Goal: Information Seeking & Learning: Learn about a topic

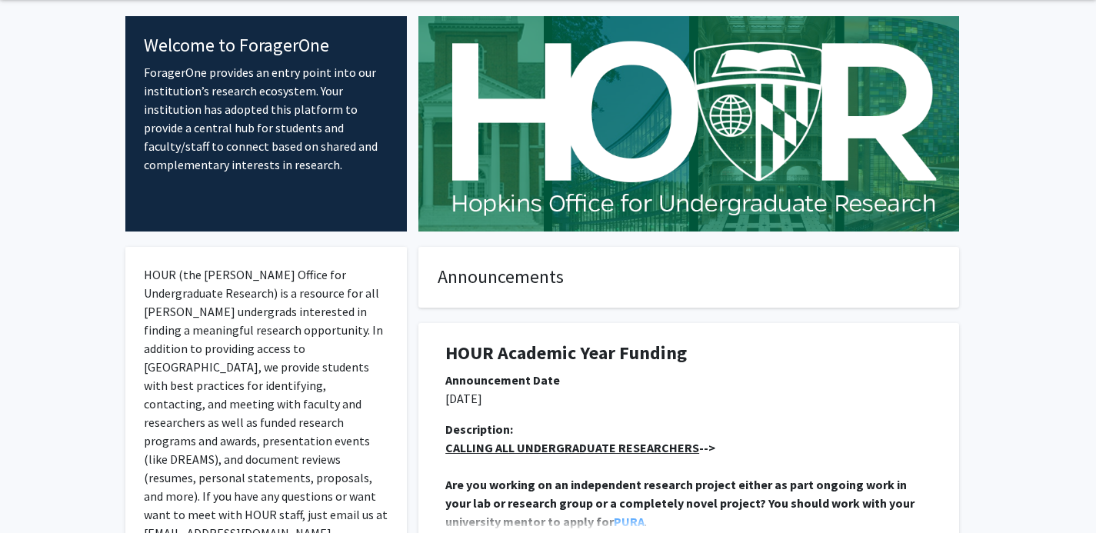
scroll to position [63, 0]
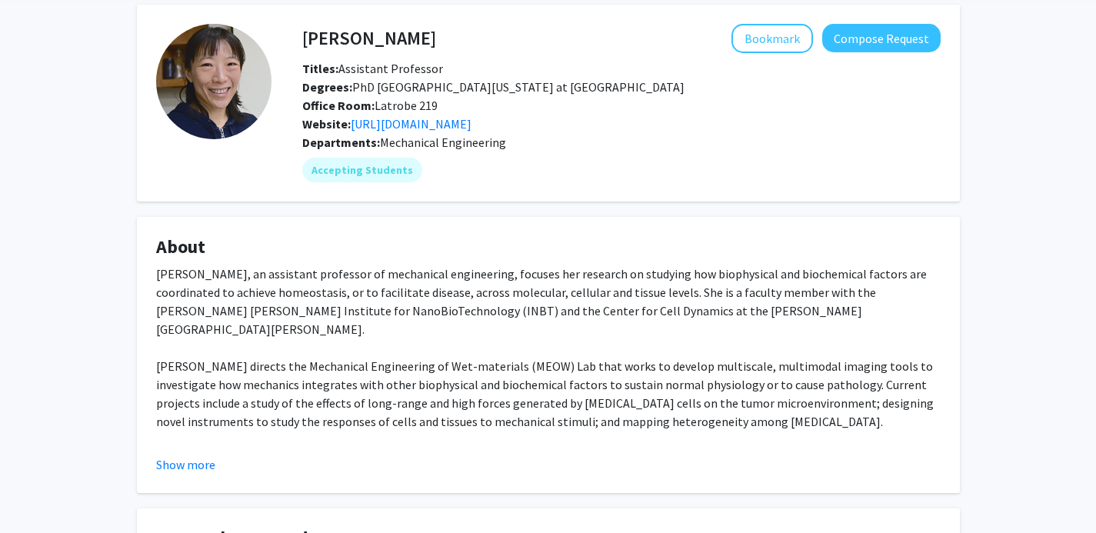
scroll to position [68, 0]
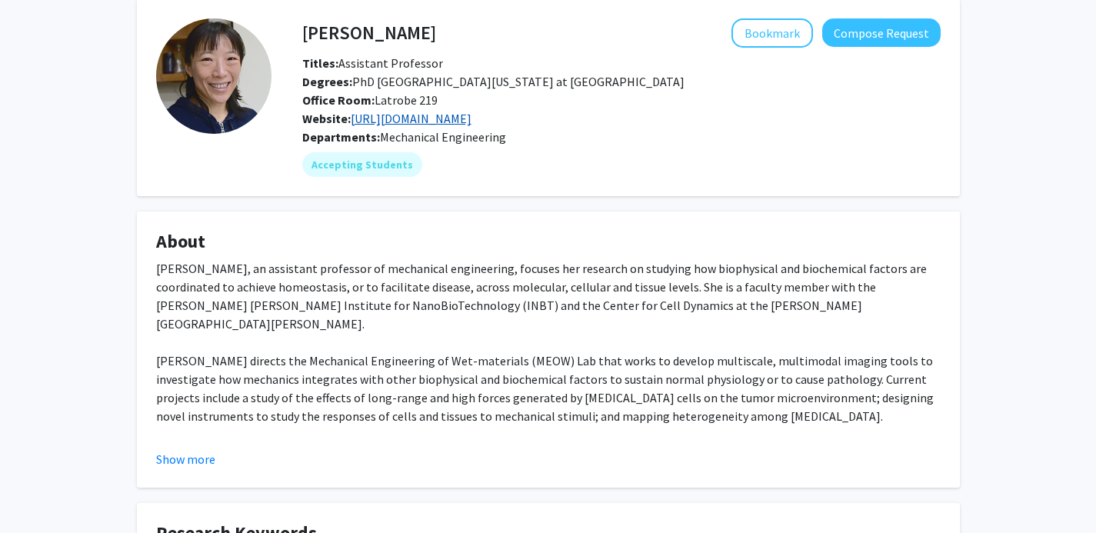
click at [457, 118] on link "[URL][DOMAIN_NAME]" at bounding box center [411, 118] width 121 height 15
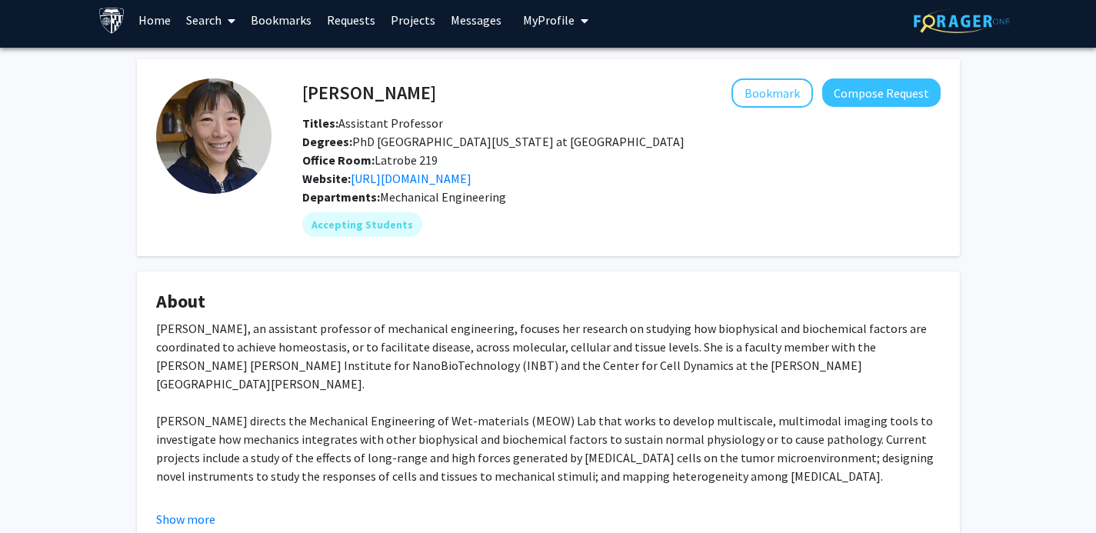
scroll to position [0, 0]
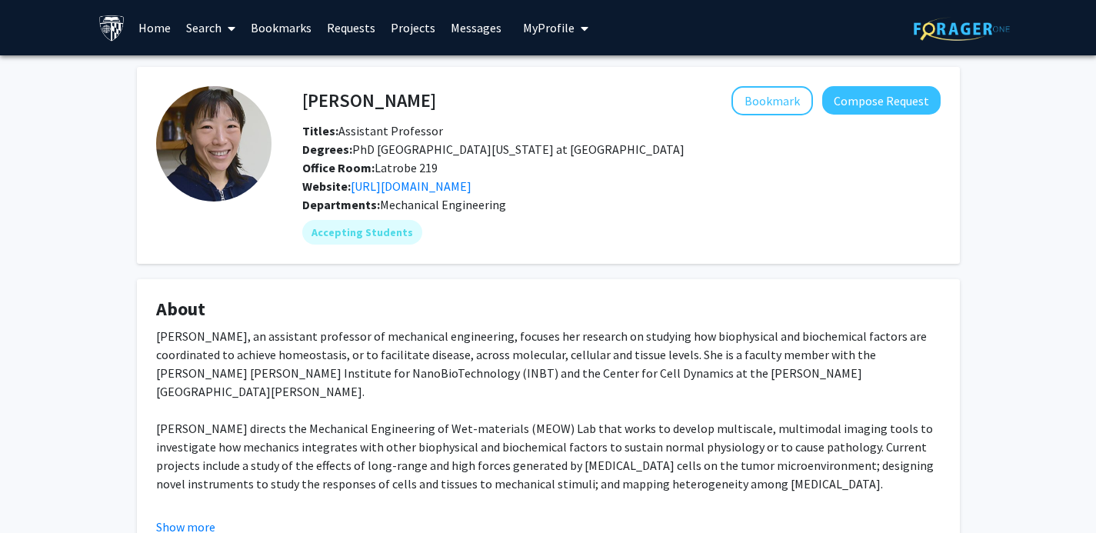
click at [211, 28] on link "Search" at bounding box center [210, 28] width 65 height 54
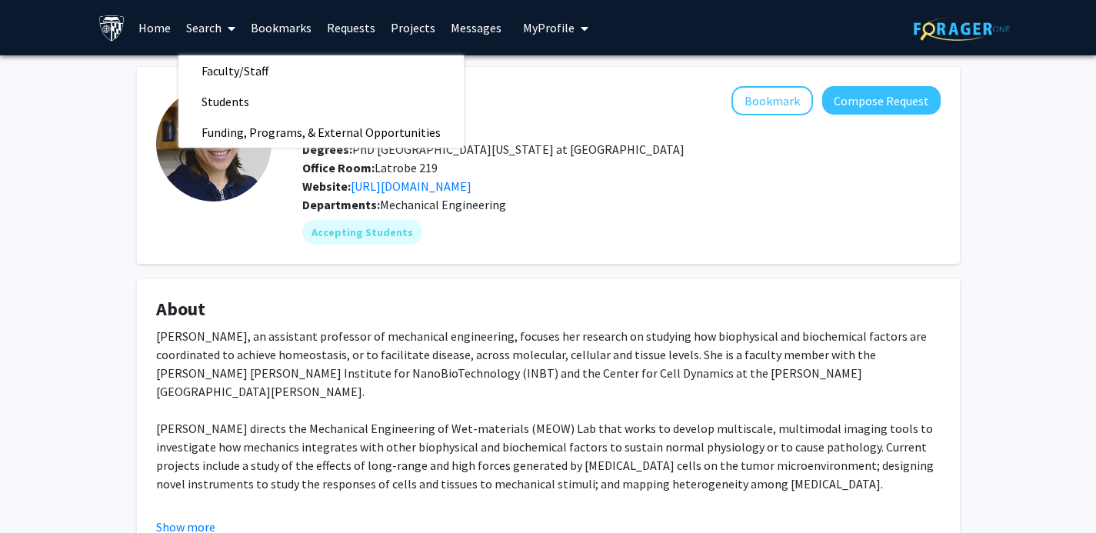
click at [195, 259] on fg-card "Yun Chen Bookmark Compose Request Titles: Assistant Professor Degrees: PhD Univ…" at bounding box center [548, 165] width 823 height 197
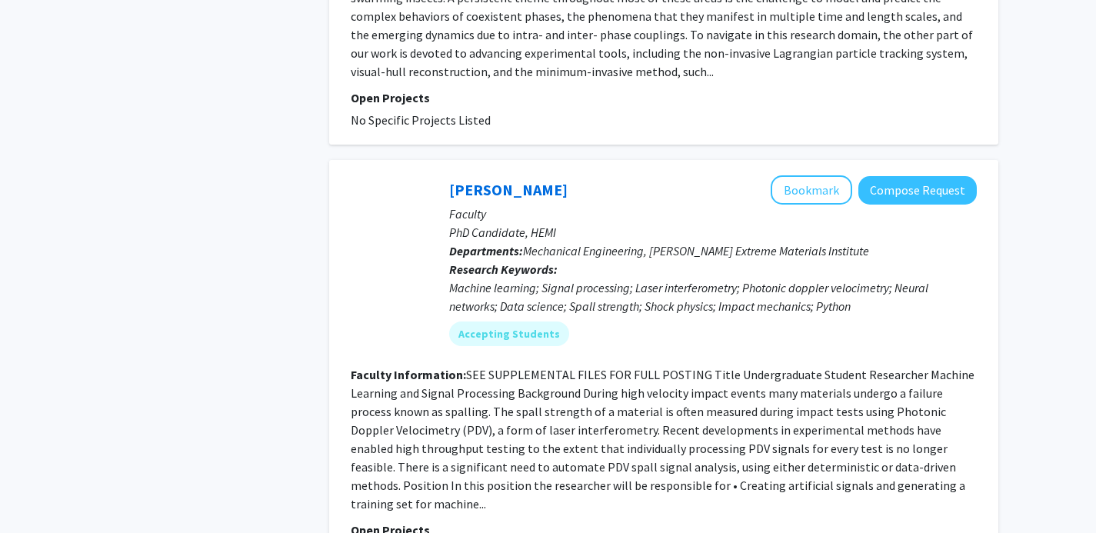
scroll to position [3184, 0]
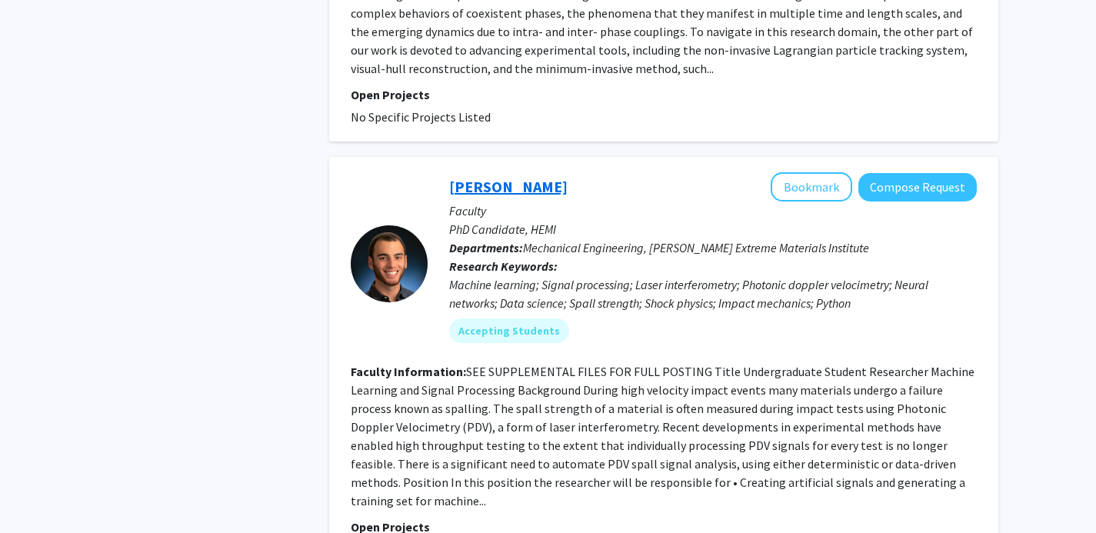
click at [502, 177] on link "Jake Diamond" at bounding box center [508, 186] width 118 height 19
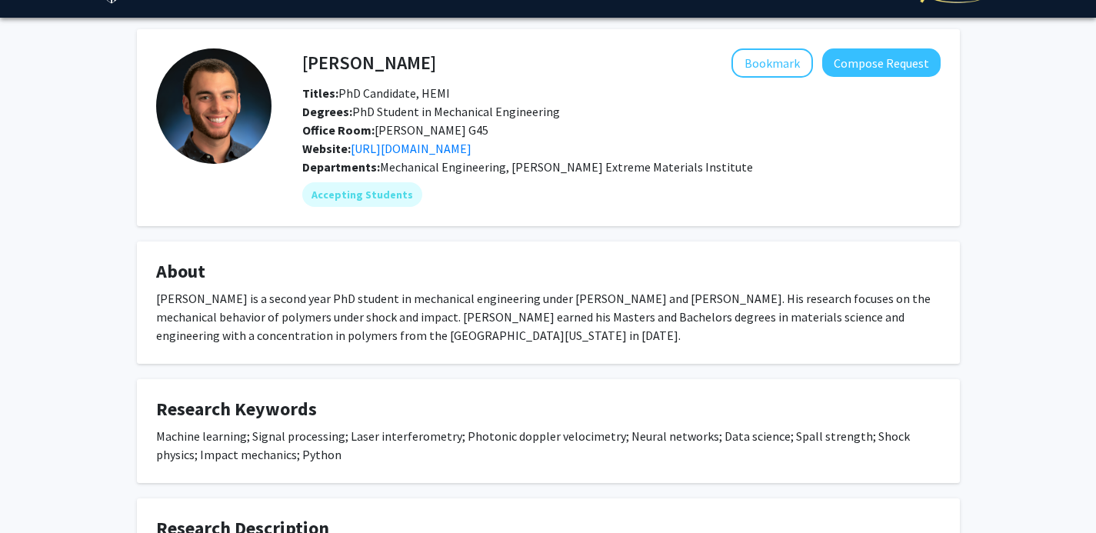
scroll to position [35, 0]
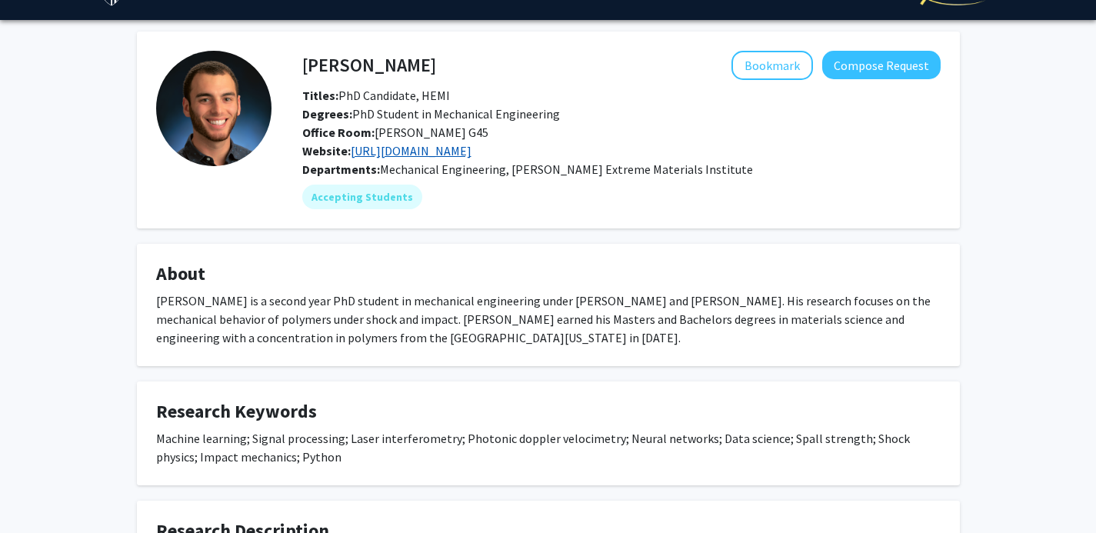
click at [435, 148] on link "https://hemi.jhu.edu/" at bounding box center [411, 150] width 121 height 15
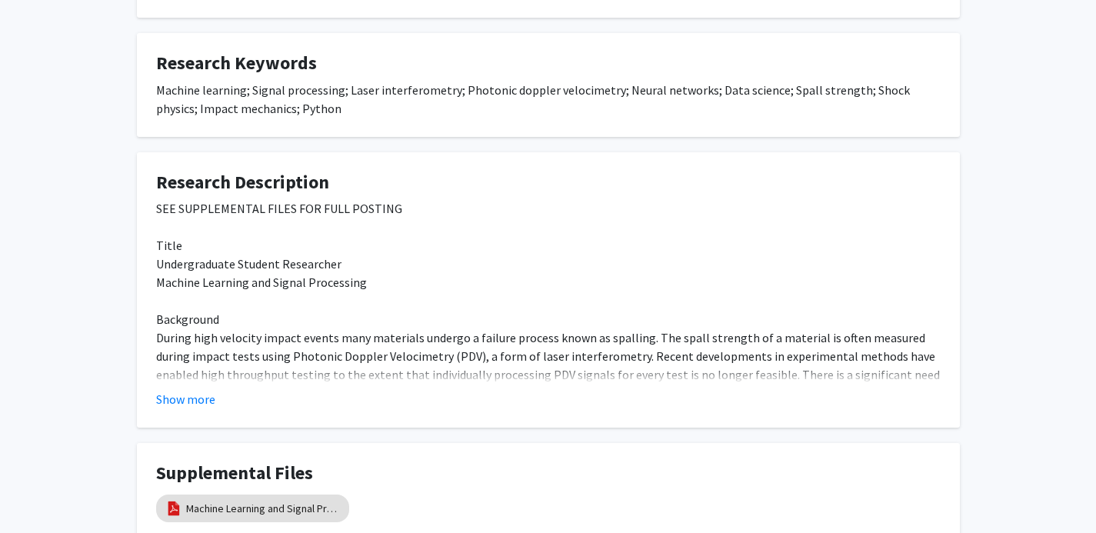
scroll to position [387, 0]
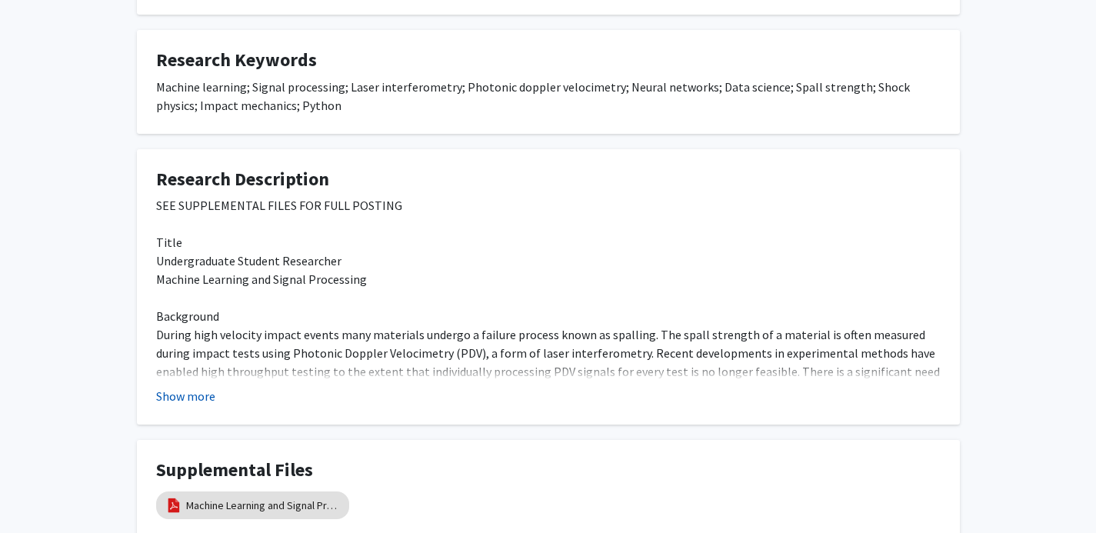
click at [178, 395] on button "Show more" at bounding box center [185, 396] width 59 height 18
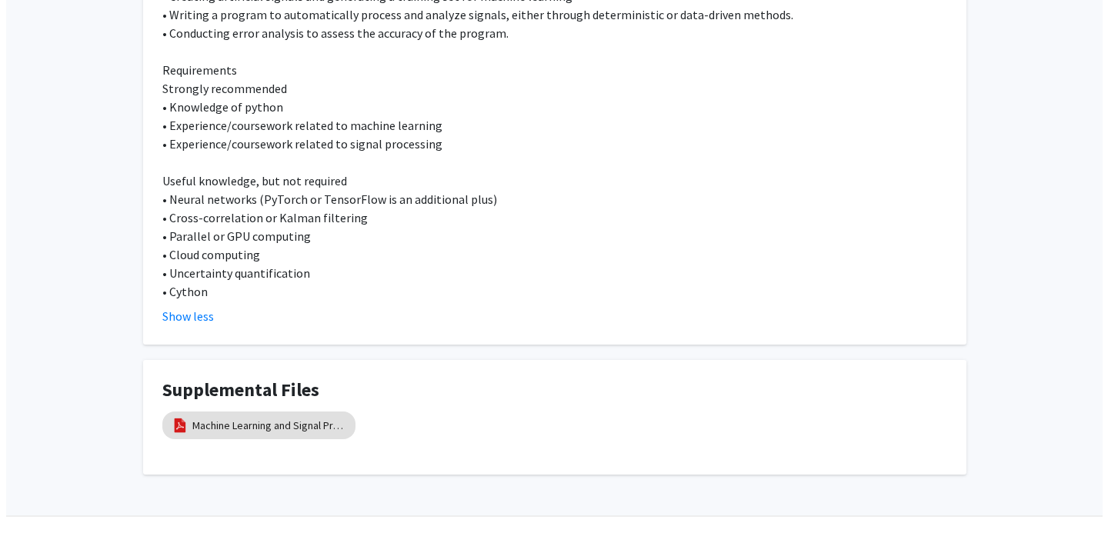
scroll to position [860, 0]
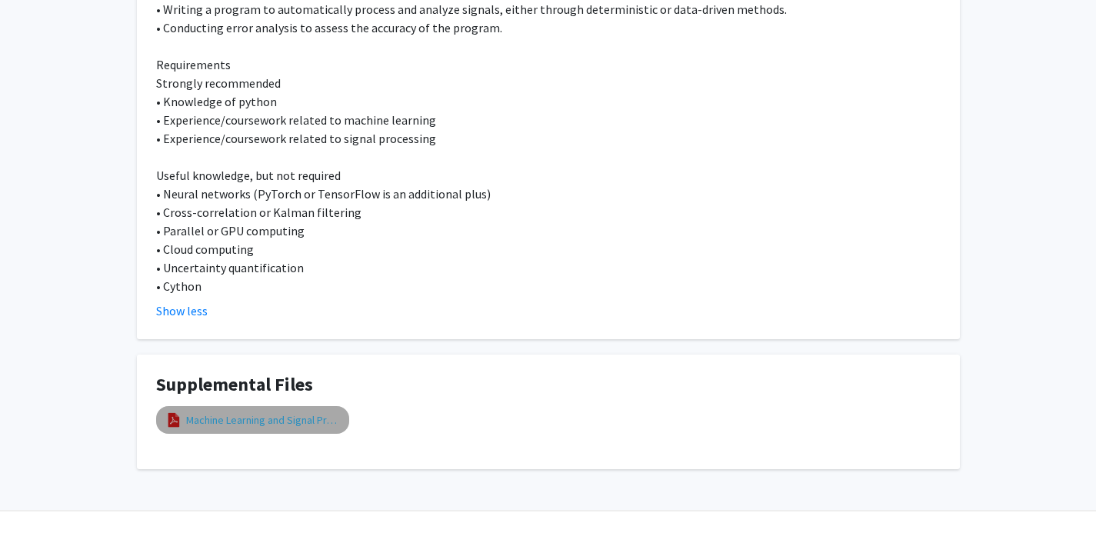
click at [296, 414] on link "Machine Learning and Signal Processing Posting" at bounding box center [263, 420] width 154 height 16
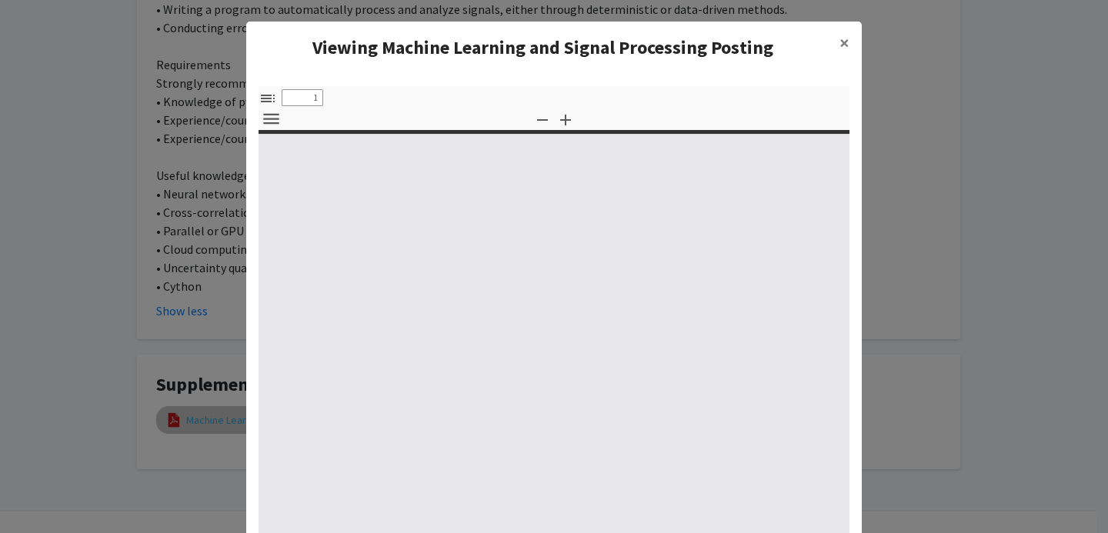
select select "custom"
type input "0"
select select "custom"
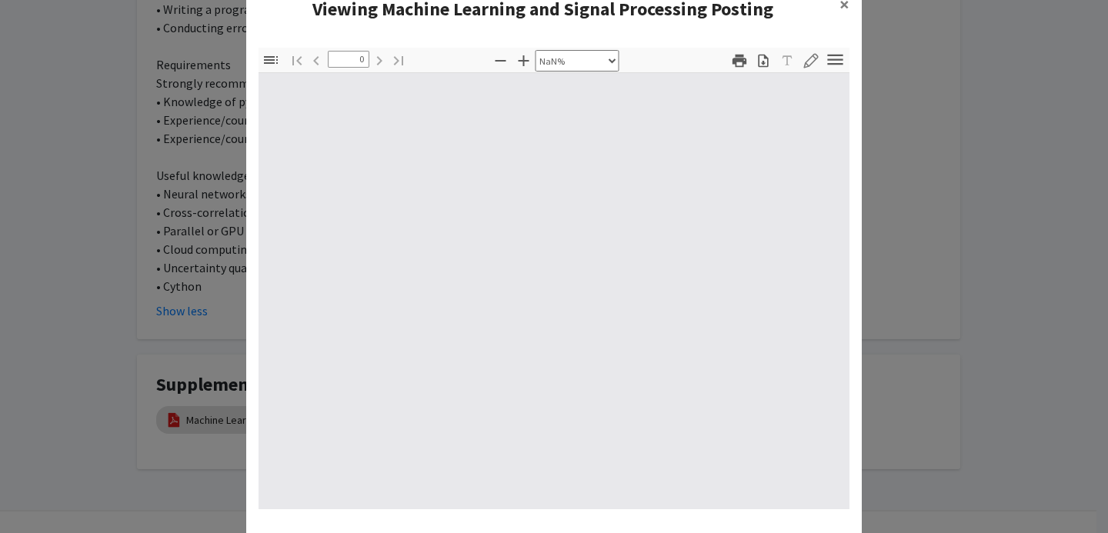
scroll to position [28, 0]
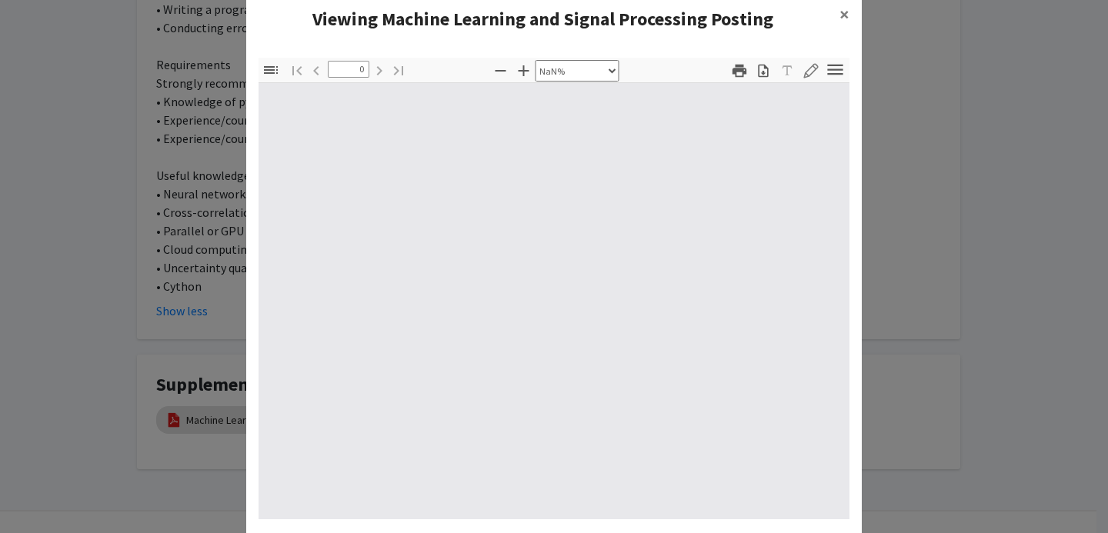
drag, startPoint x: 588, startPoint y: 315, endPoint x: 566, endPoint y: 394, distance: 81.4
click at [566, 394] on div at bounding box center [554, 301] width 591 height 436
click at [839, 17] on span "×" at bounding box center [844, 14] width 10 height 24
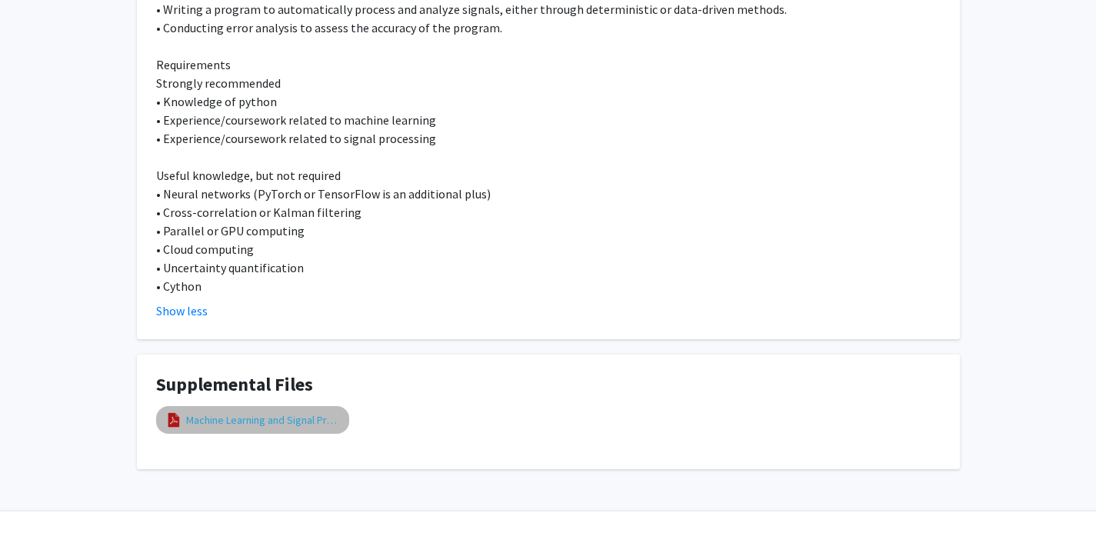
click at [273, 422] on link "Machine Learning and Signal Processing Posting" at bounding box center [263, 420] width 154 height 16
select select "custom"
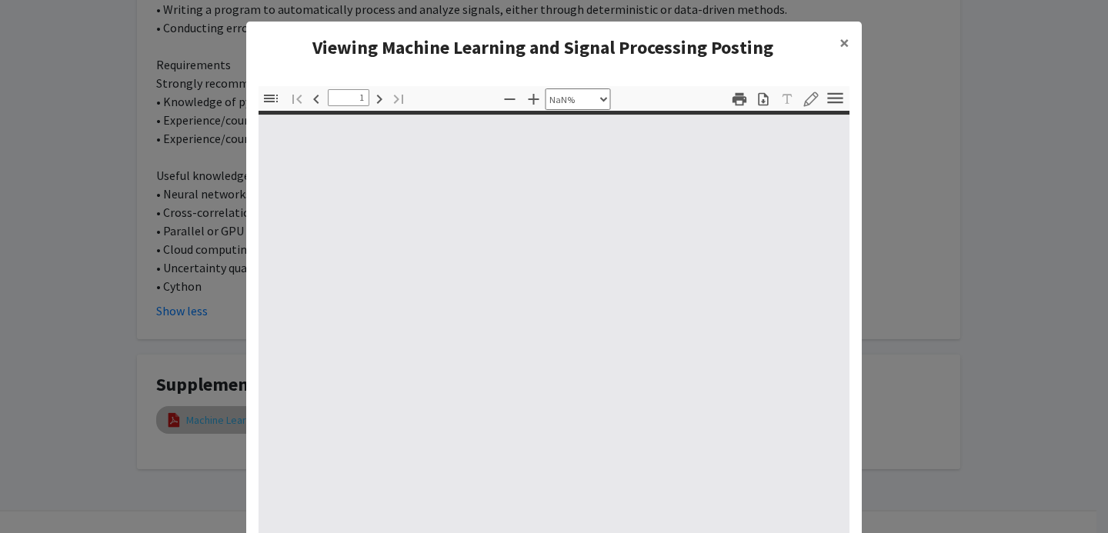
type input "0"
select select "custom"
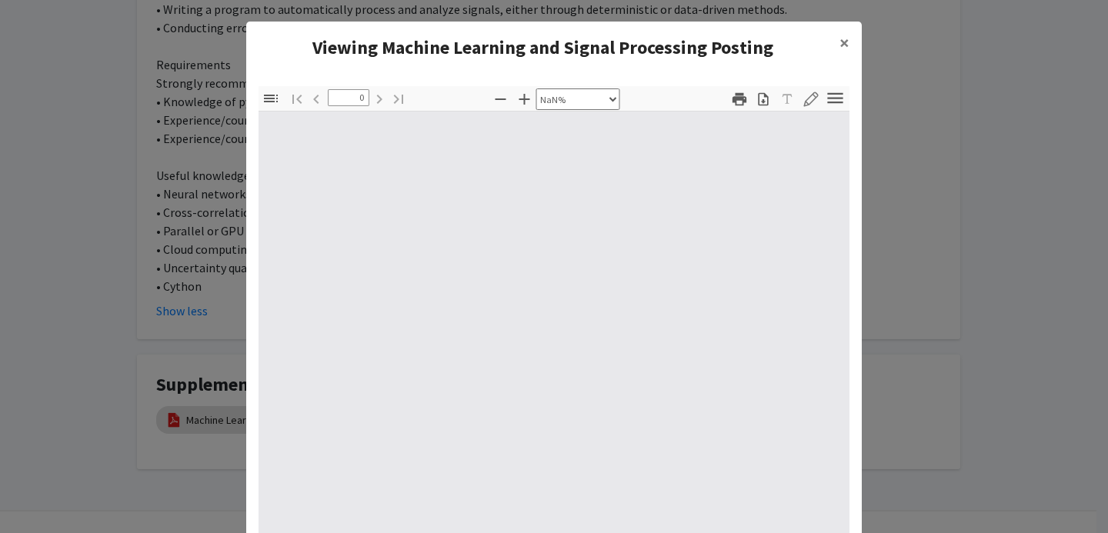
type input "1"
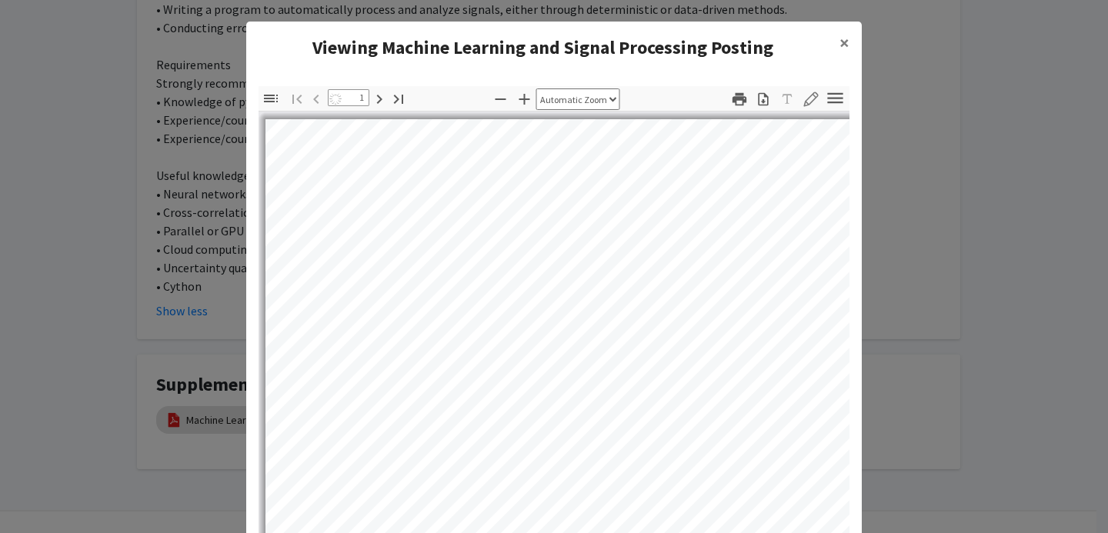
select select "auto"
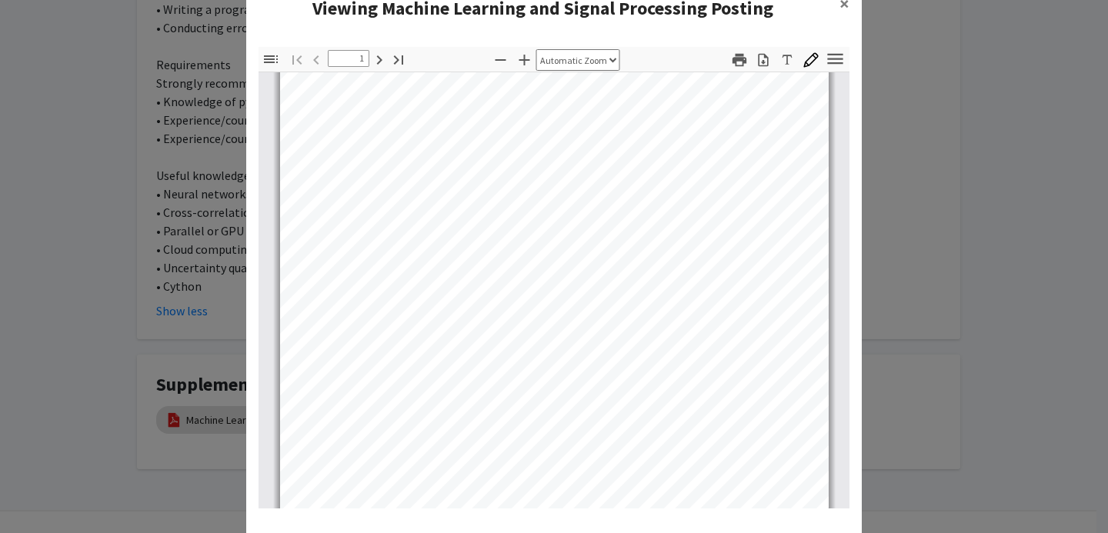
scroll to position [38, 0]
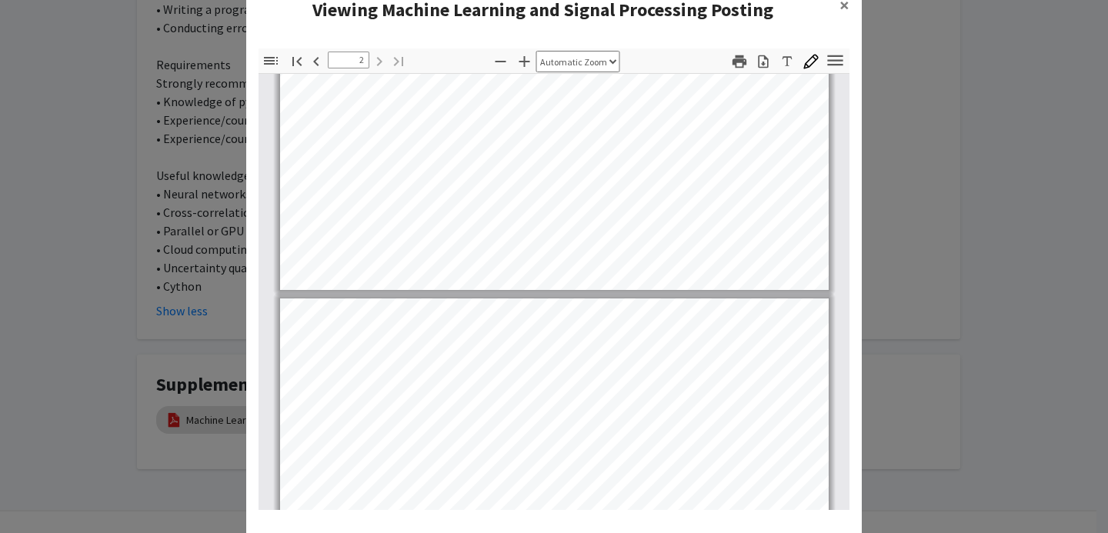
type input "1"
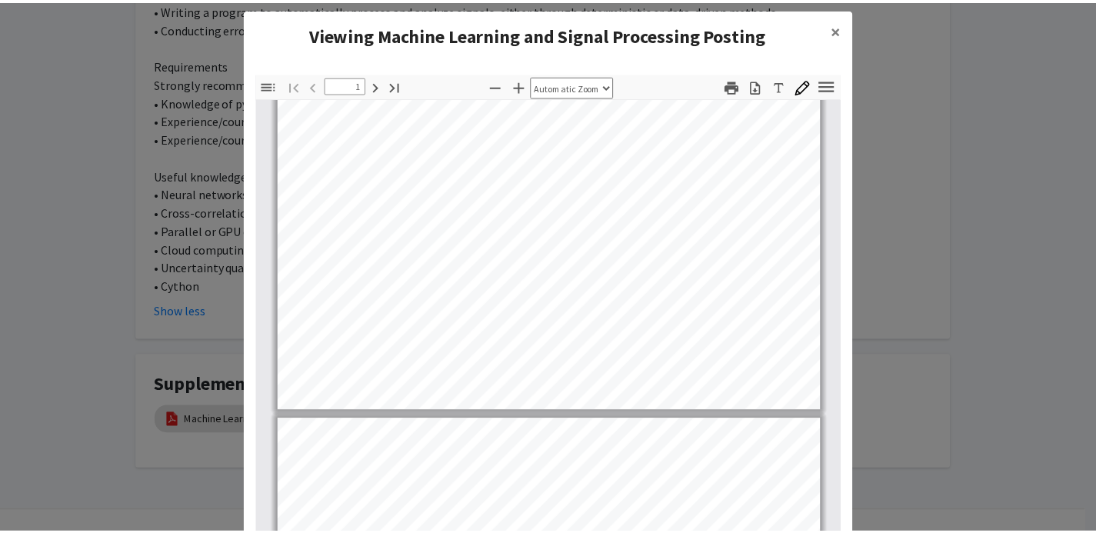
scroll to position [12, 0]
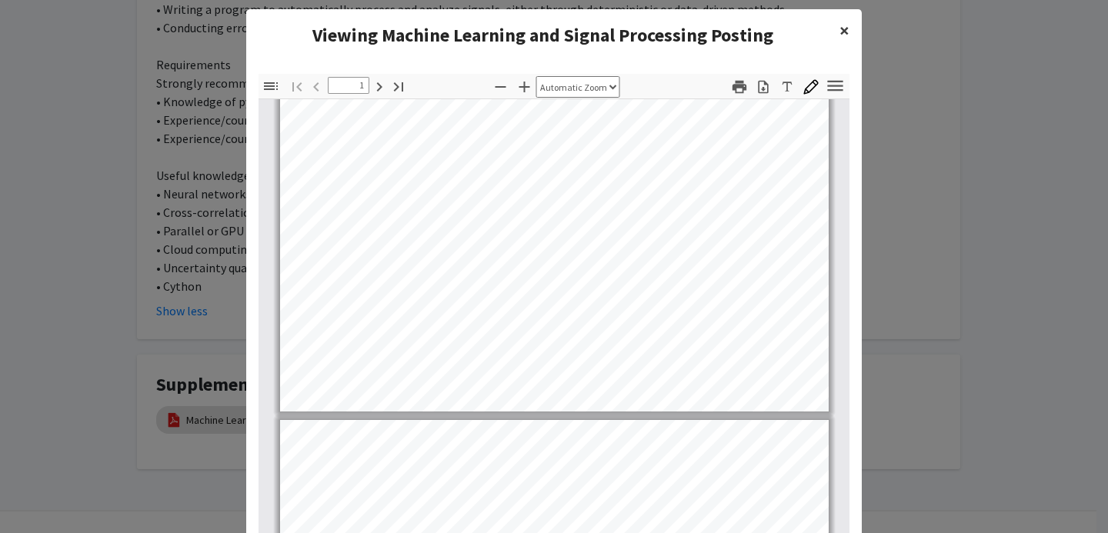
click at [843, 35] on button "×" at bounding box center [844, 30] width 35 height 43
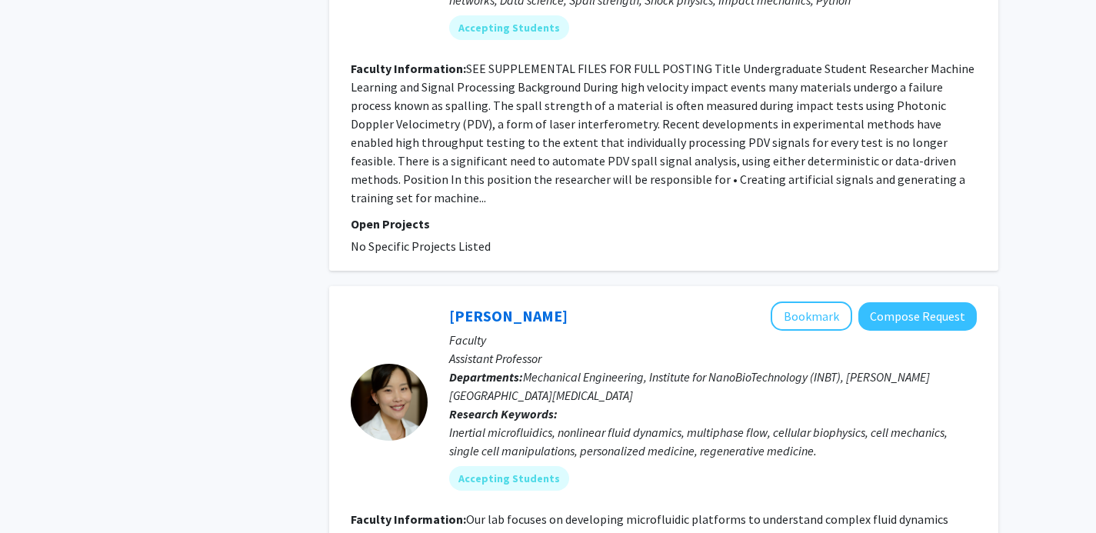
scroll to position [3491, 0]
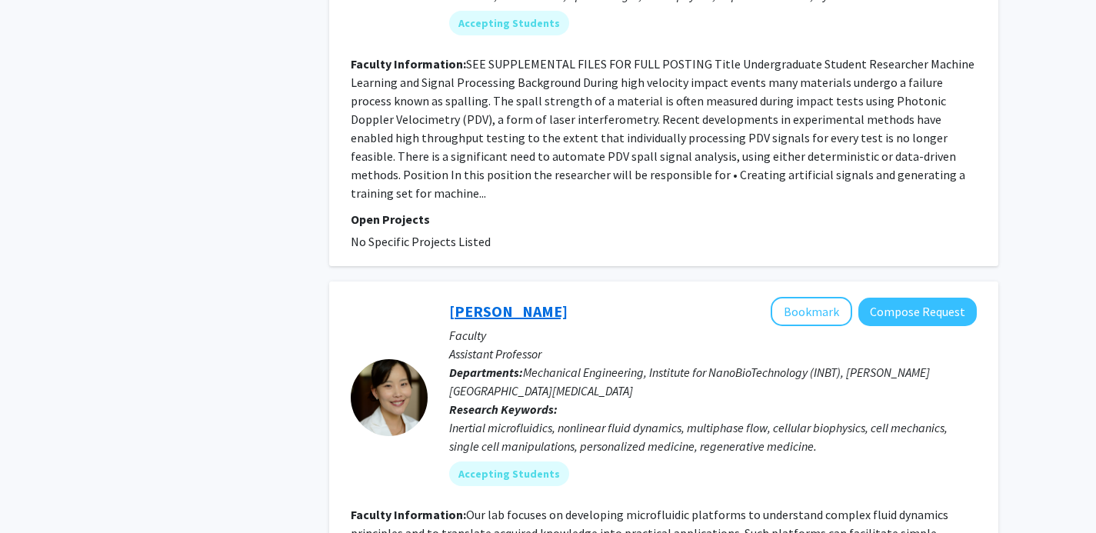
click at [496, 302] on link "Claire Hur" at bounding box center [508, 311] width 118 height 19
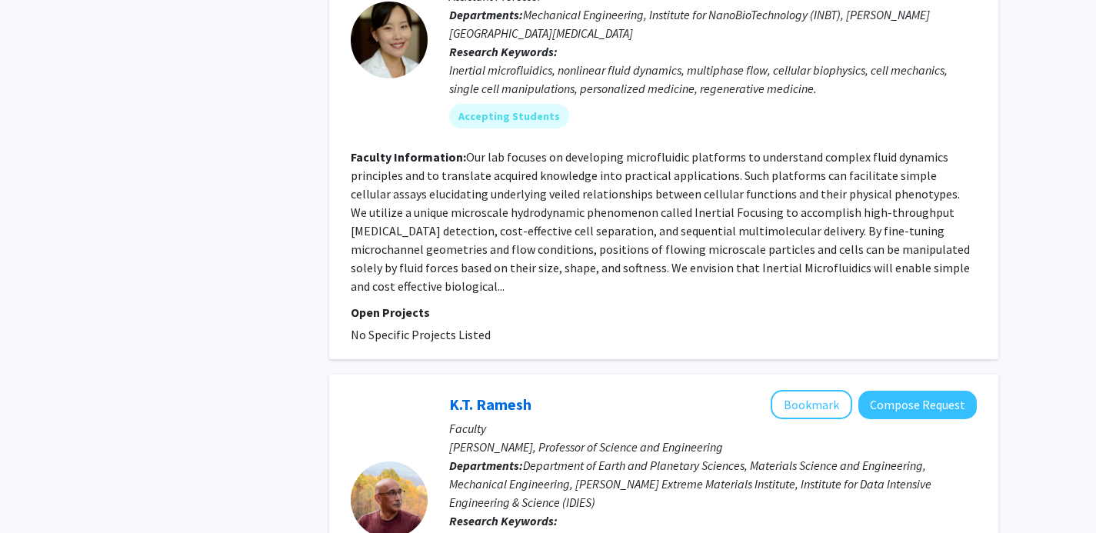
scroll to position [3851, 0]
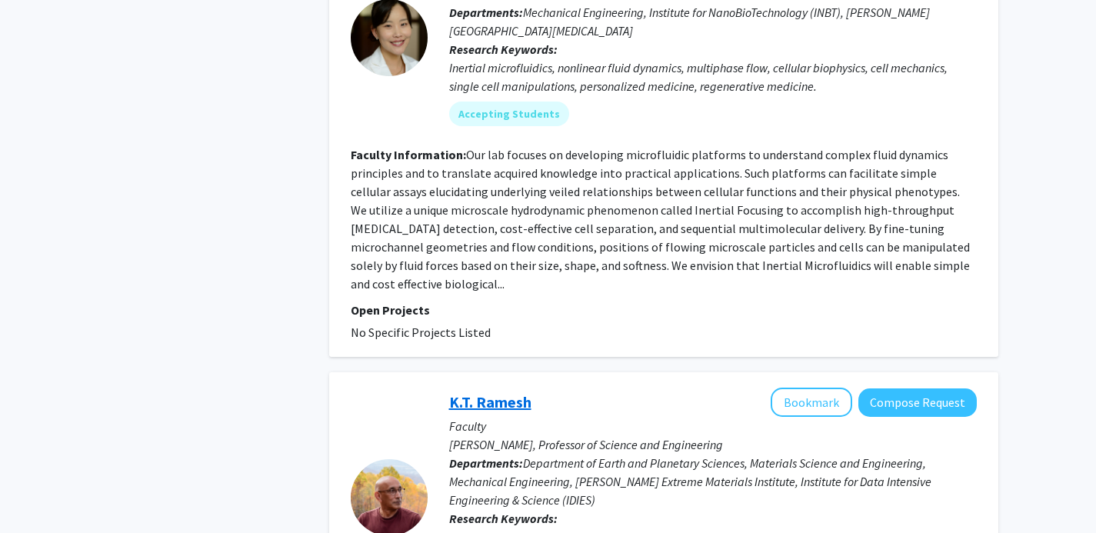
click at [499, 392] on link "K.T. Ramesh" at bounding box center [490, 401] width 82 height 19
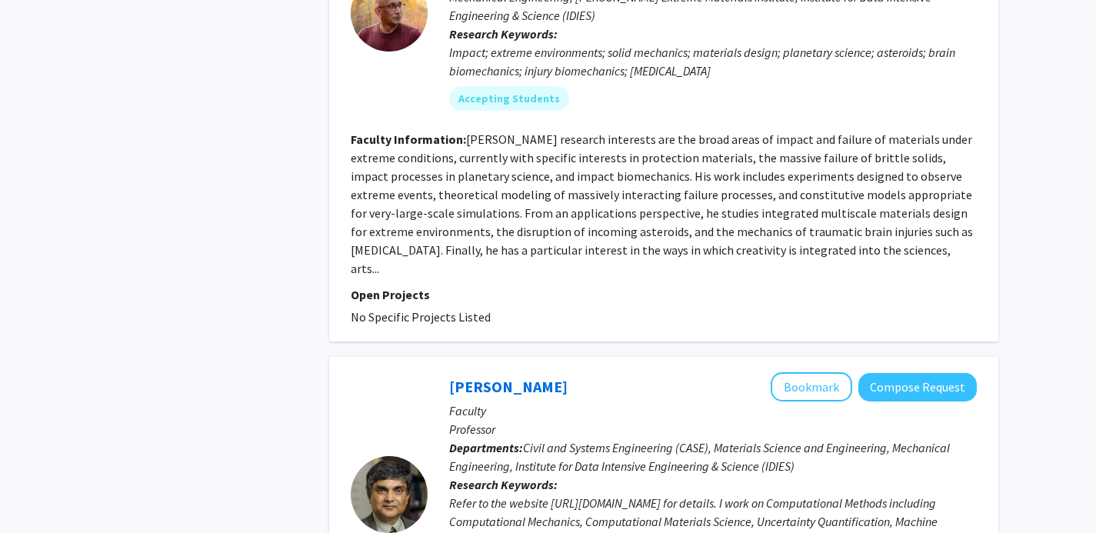
scroll to position [4374, 0]
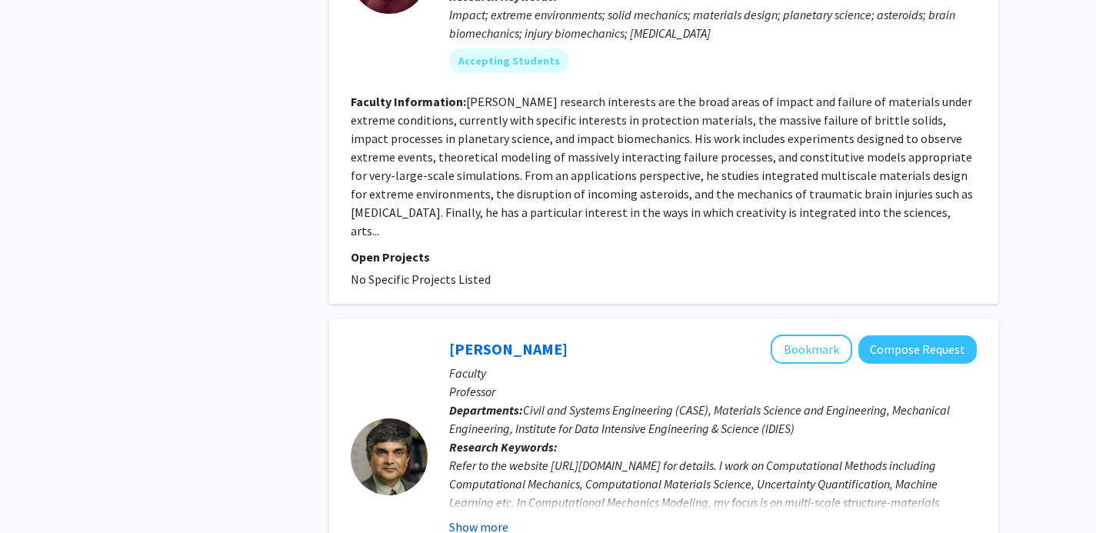
click at [488, 518] on button "Show more" at bounding box center [478, 527] width 59 height 18
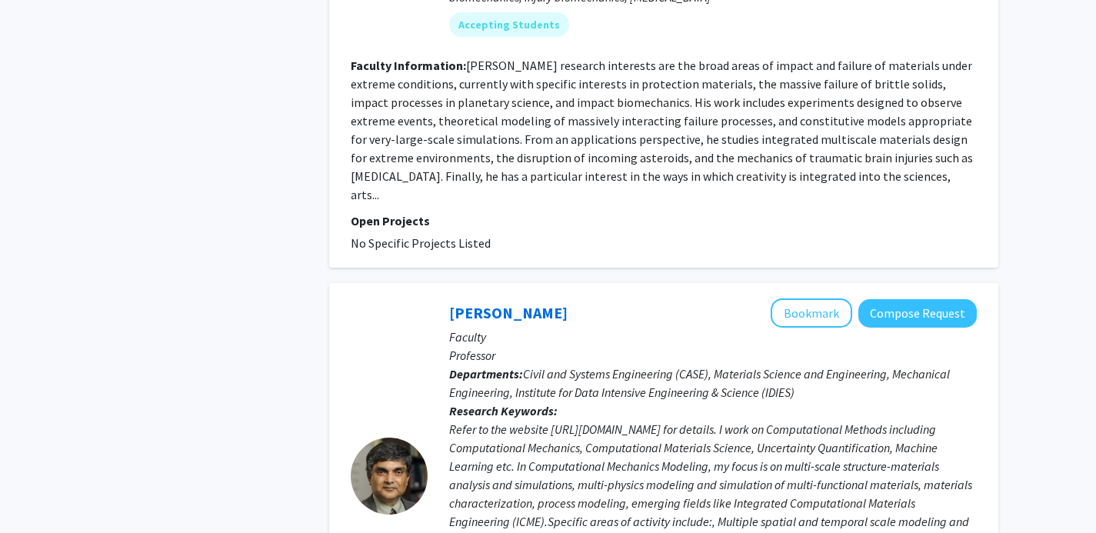
scroll to position [4415, 0]
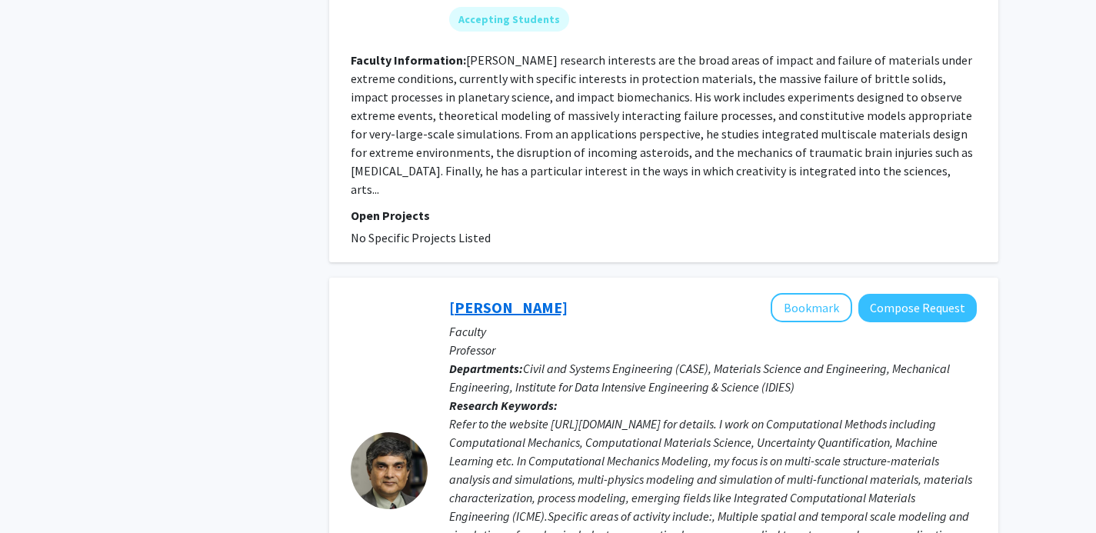
click at [499, 298] on link "Somnath Ghosh" at bounding box center [508, 307] width 118 height 19
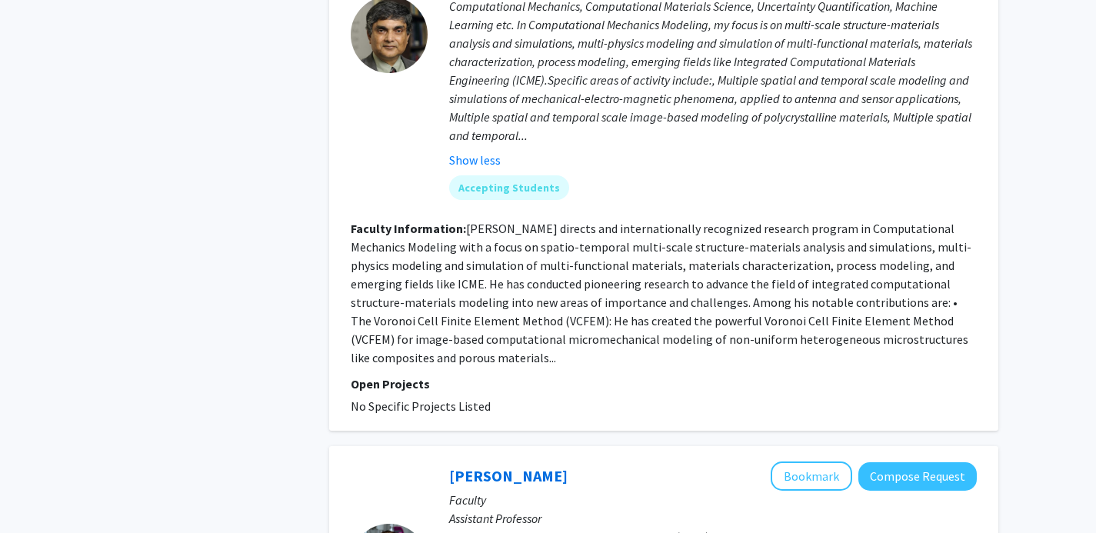
scroll to position [4872, 0]
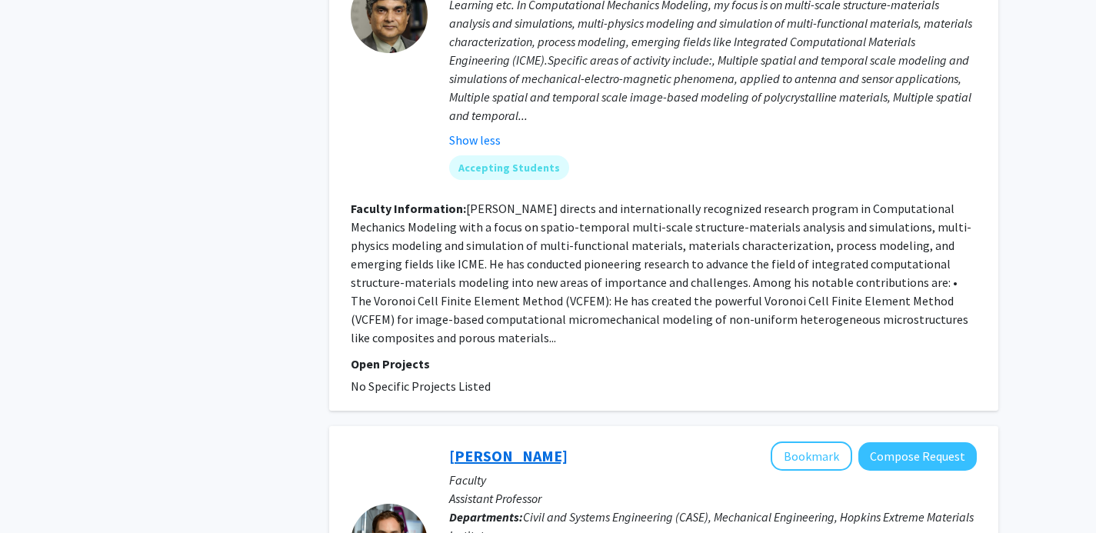
click at [494, 446] on link "Ryan Hurley" at bounding box center [508, 455] width 118 height 19
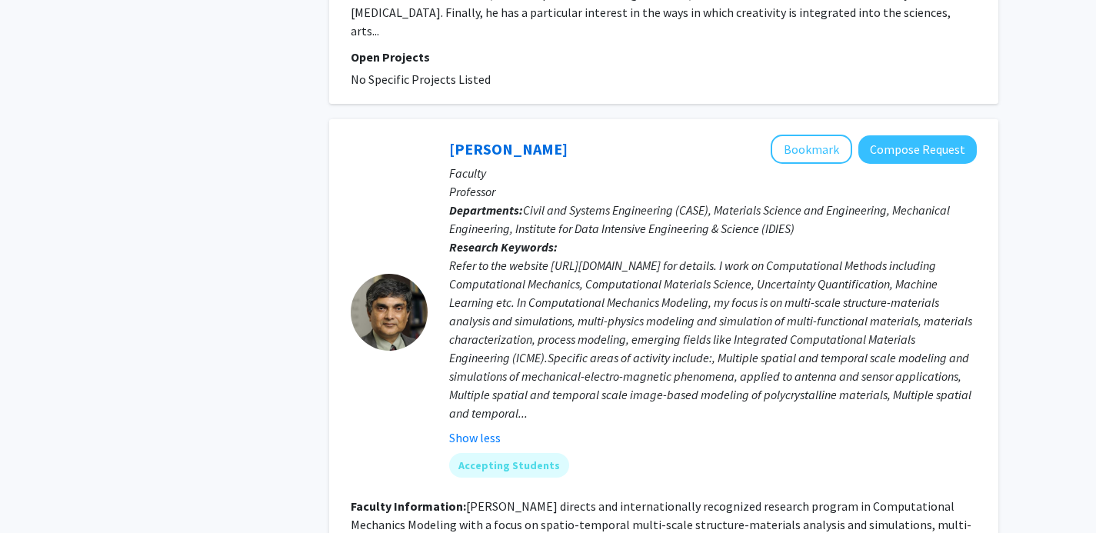
scroll to position [4573, 0]
drag, startPoint x: 551, startPoint y: 156, endPoint x: 649, endPoint y: 156, distance: 97.7
click at [649, 257] on div "Refer to the website https://cmrl.jhu.edu for details. I work on Computational …" at bounding box center [713, 340] width 528 height 166
copy div "https://cmrl.jhu.edu"
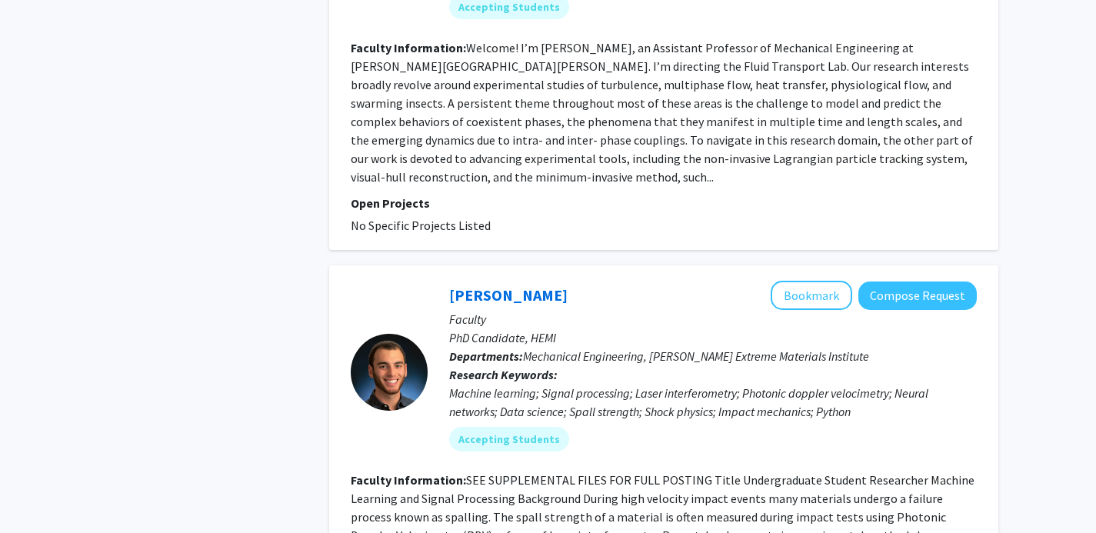
scroll to position [3076, 0]
click at [515, 285] on link "Jake Diamond" at bounding box center [508, 294] width 118 height 19
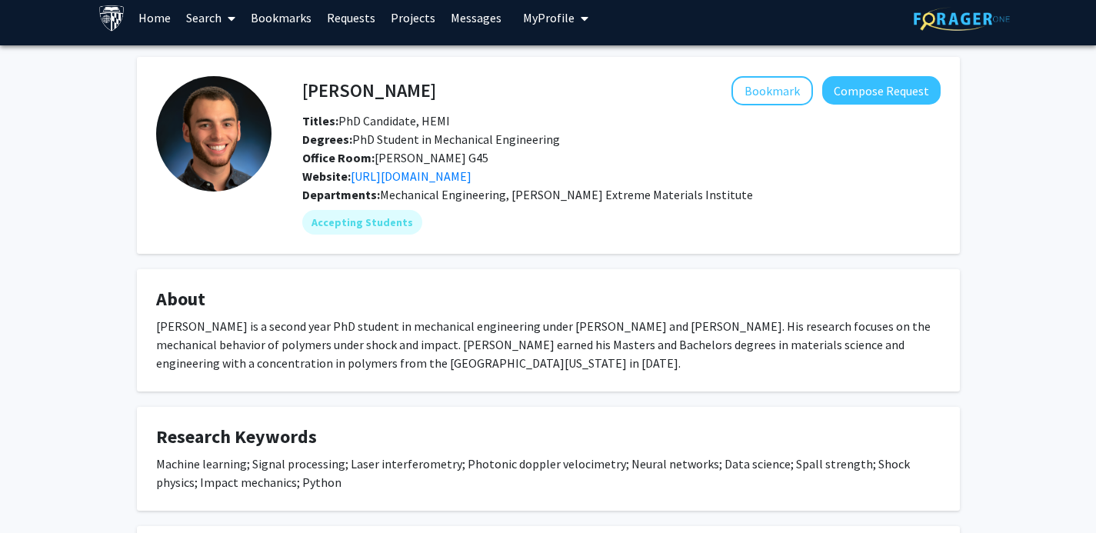
scroll to position [18, 0]
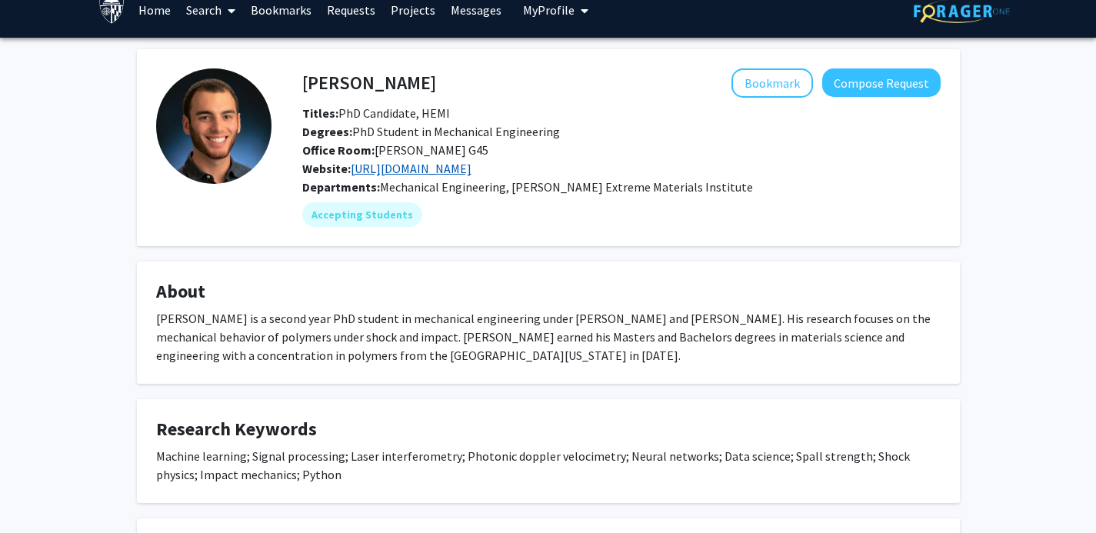
click at [426, 163] on link "https://hemi.jhu.edu/" at bounding box center [411, 168] width 121 height 15
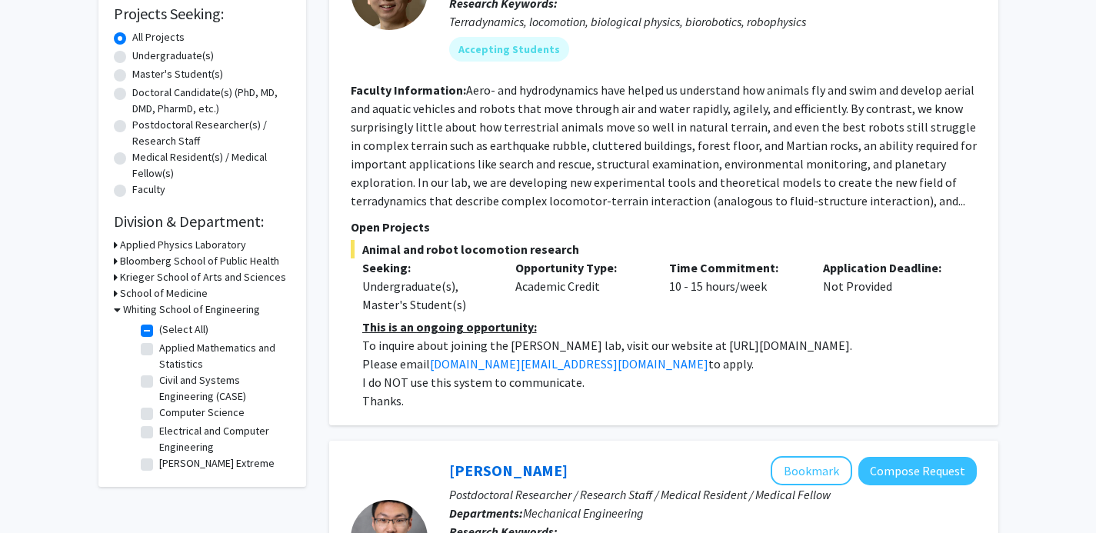
scroll to position [139, 0]
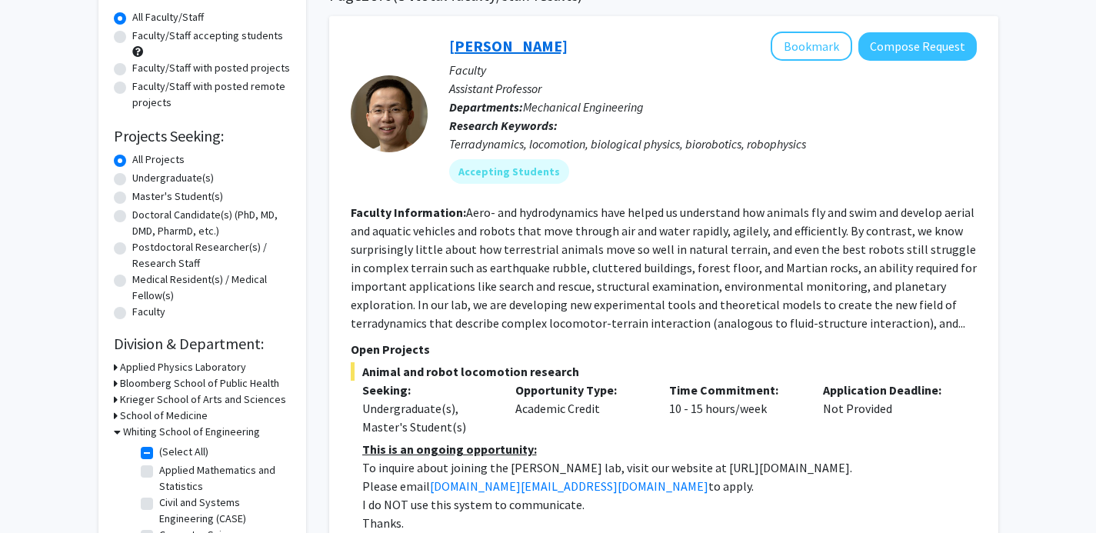
click at [469, 49] on link "Chen Li" at bounding box center [508, 45] width 118 height 19
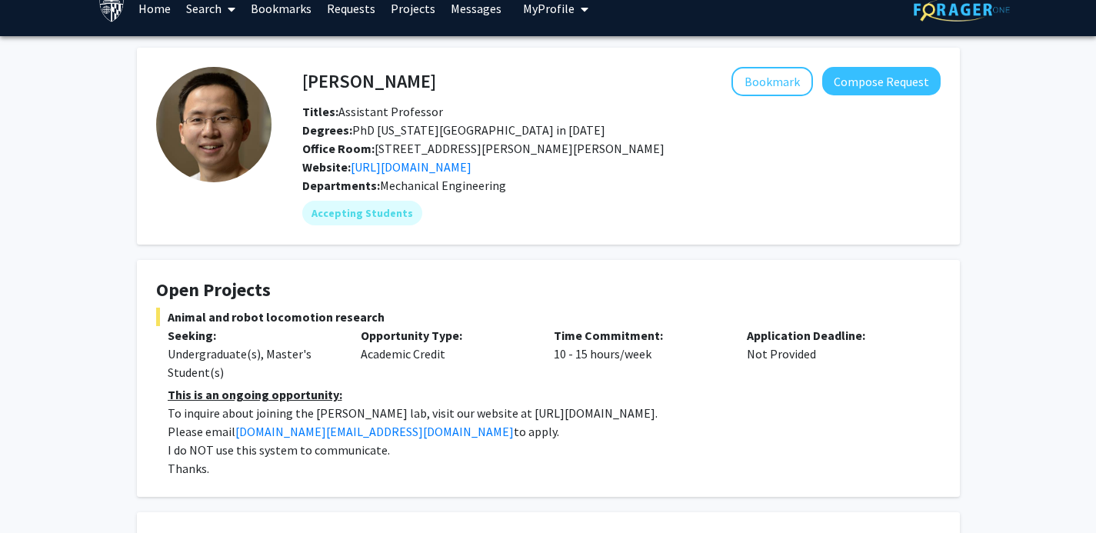
scroll to position [21, 0]
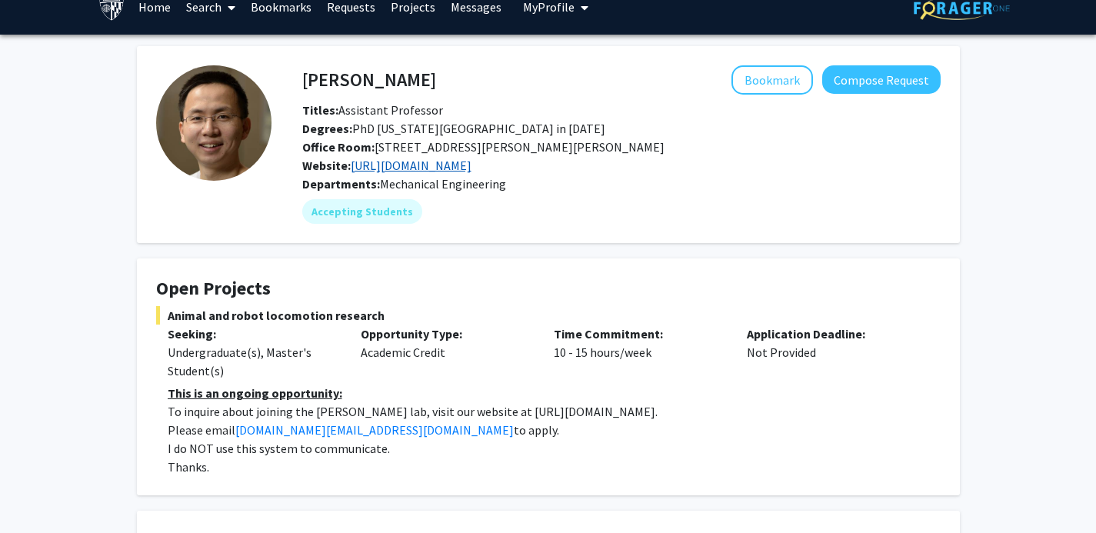
click at [407, 171] on link "https://li.me.jhu.edu/" at bounding box center [411, 165] width 121 height 15
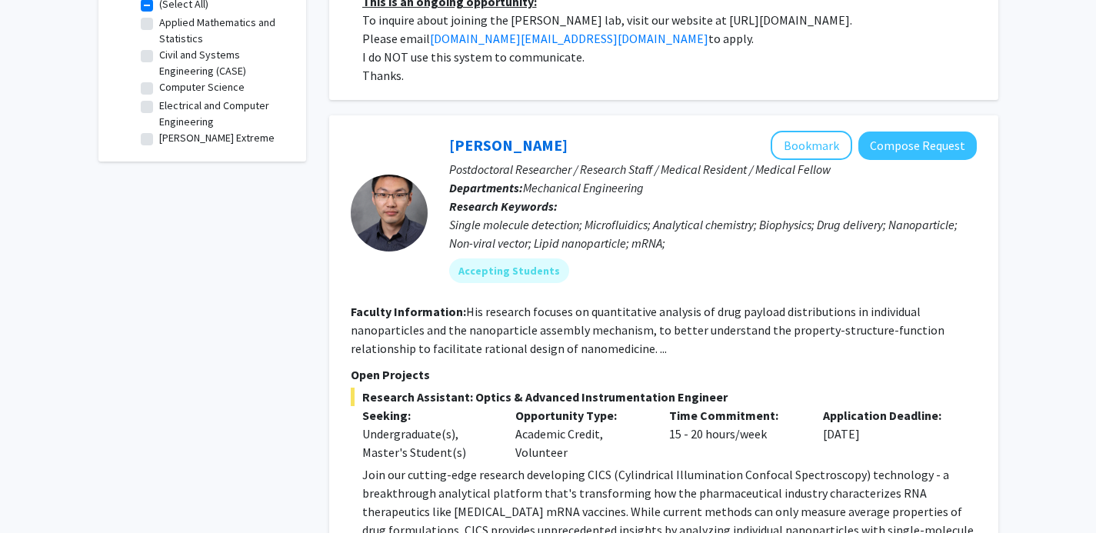
scroll to position [595, 0]
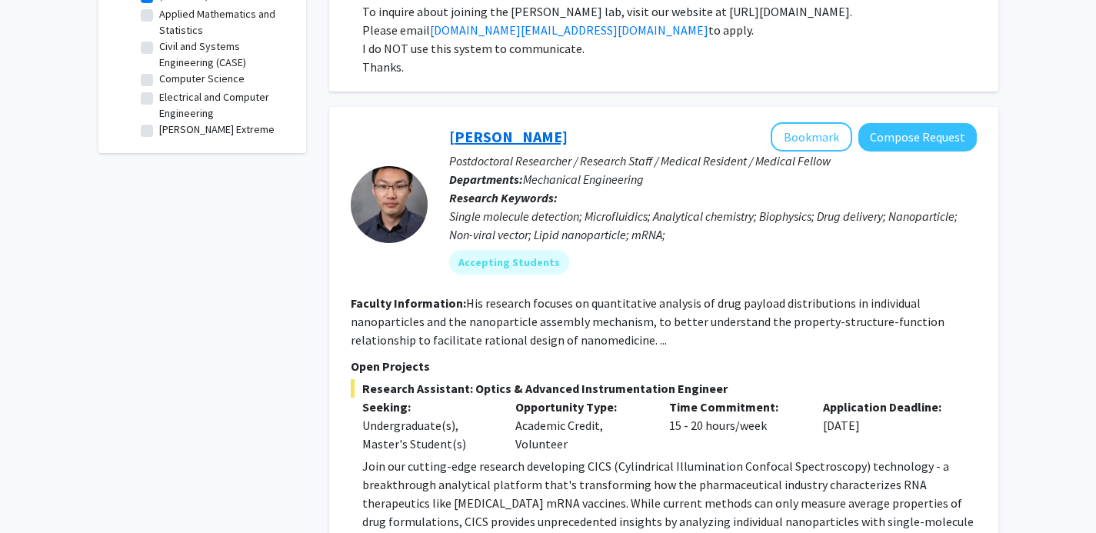
click at [476, 140] on link "Sixuan Li" at bounding box center [508, 136] width 118 height 19
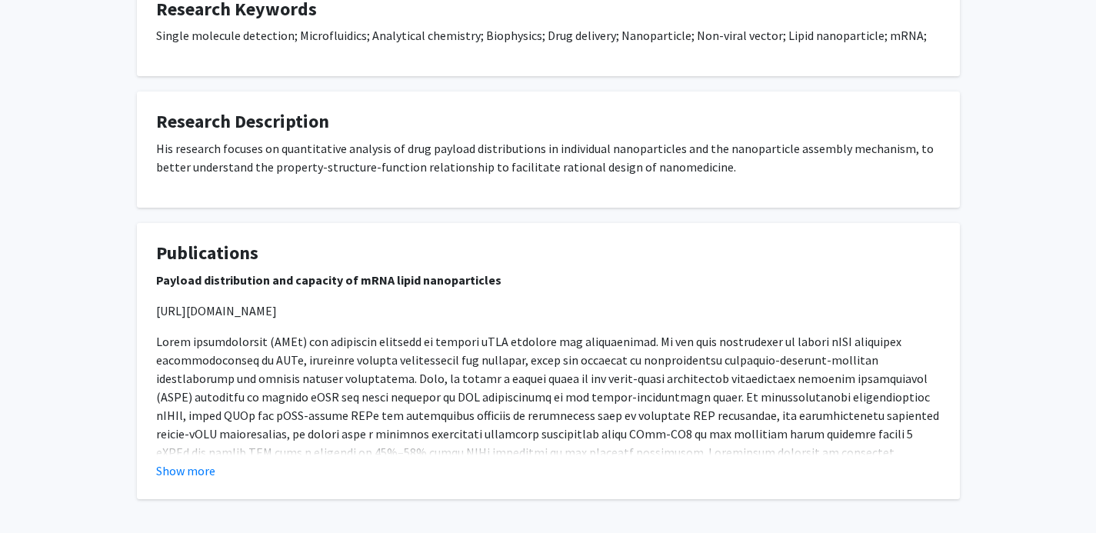
scroll to position [1125, 0]
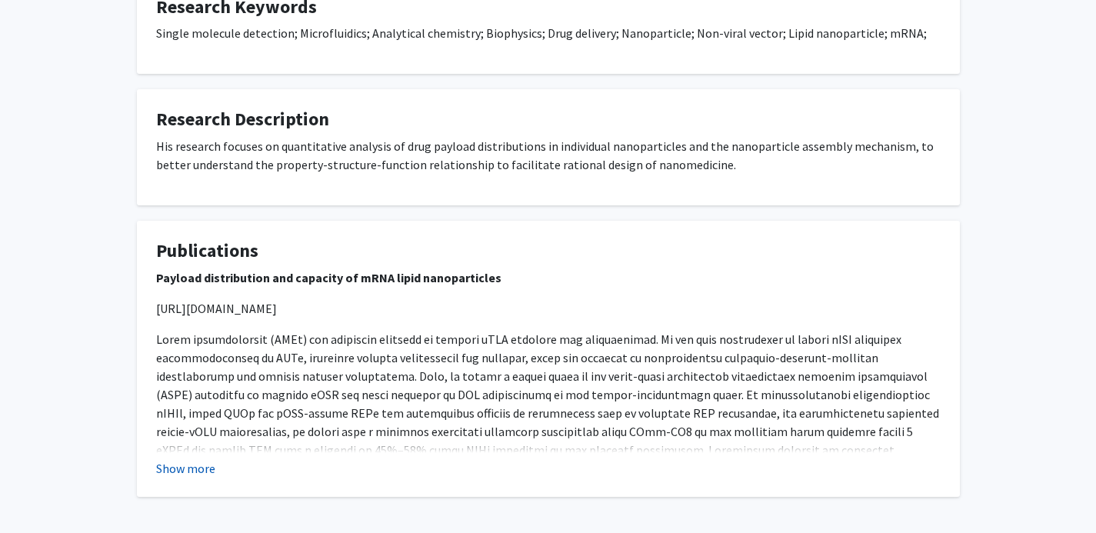
click at [196, 470] on button "Show more" at bounding box center [185, 468] width 59 height 18
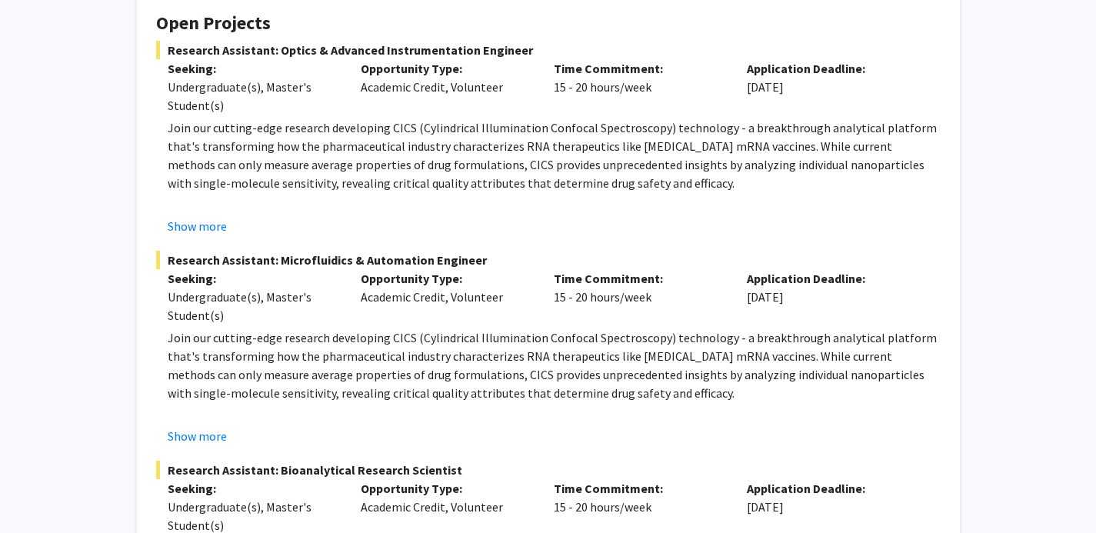
scroll to position [0, 0]
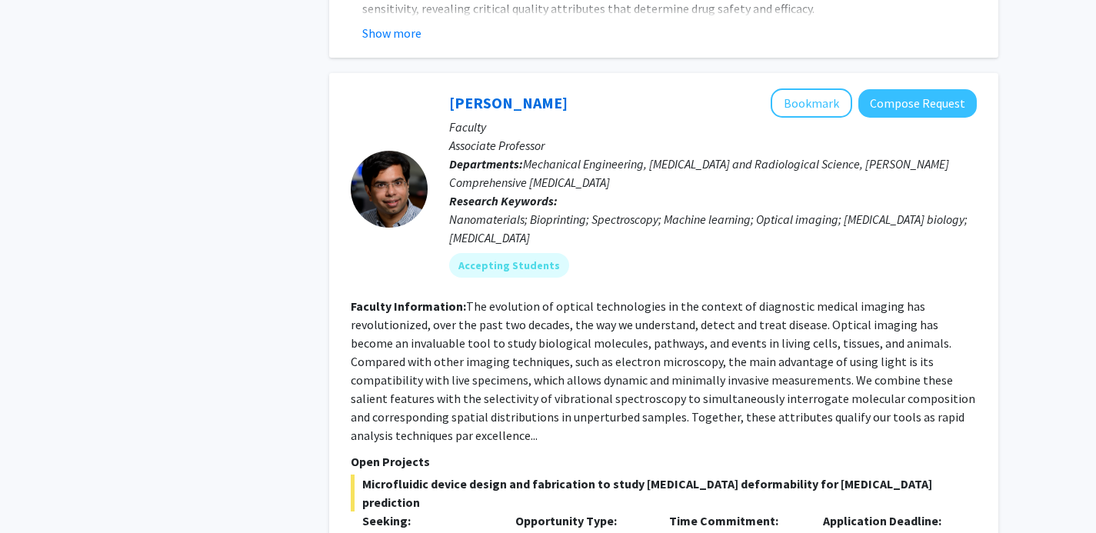
scroll to position [1548, 0]
click at [485, 111] on link "Ishan Barman" at bounding box center [508, 101] width 118 height 19
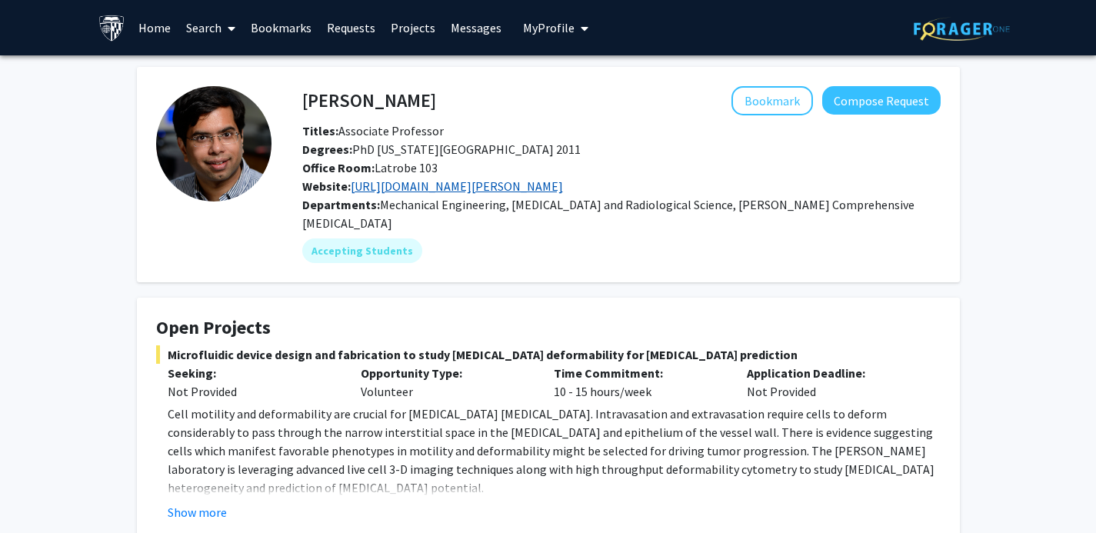
click at [446, 183] on link "https://engineering.jhu.edu/barman/" at bounding box center [457, 185] width 212 height 15
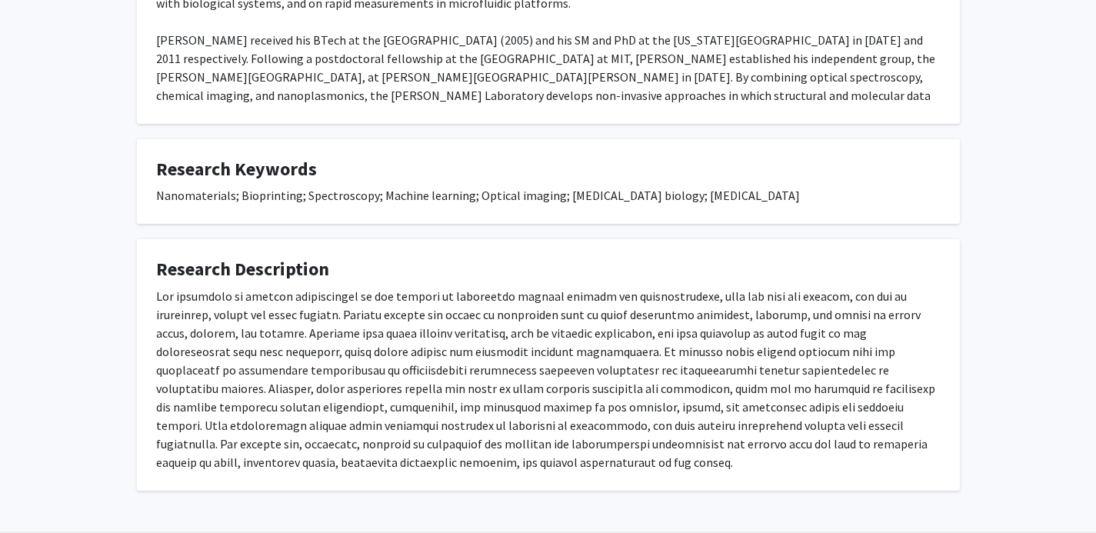
scroll to position [899, 0]
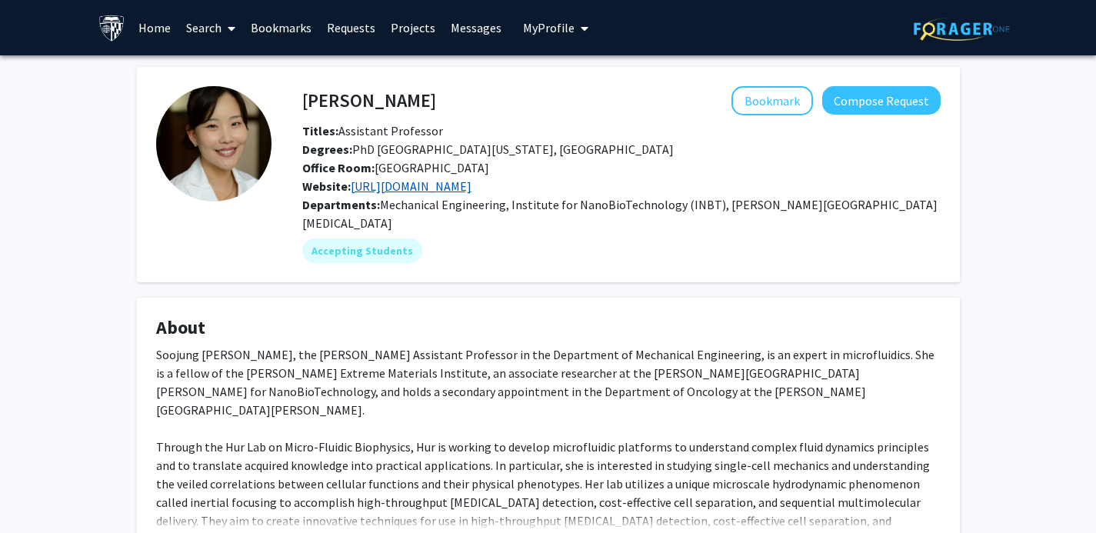
click at [454, 185] on link "https://imbiotech.me.jhu.edu/" at bounding box center [411, 185] width 121 height 15
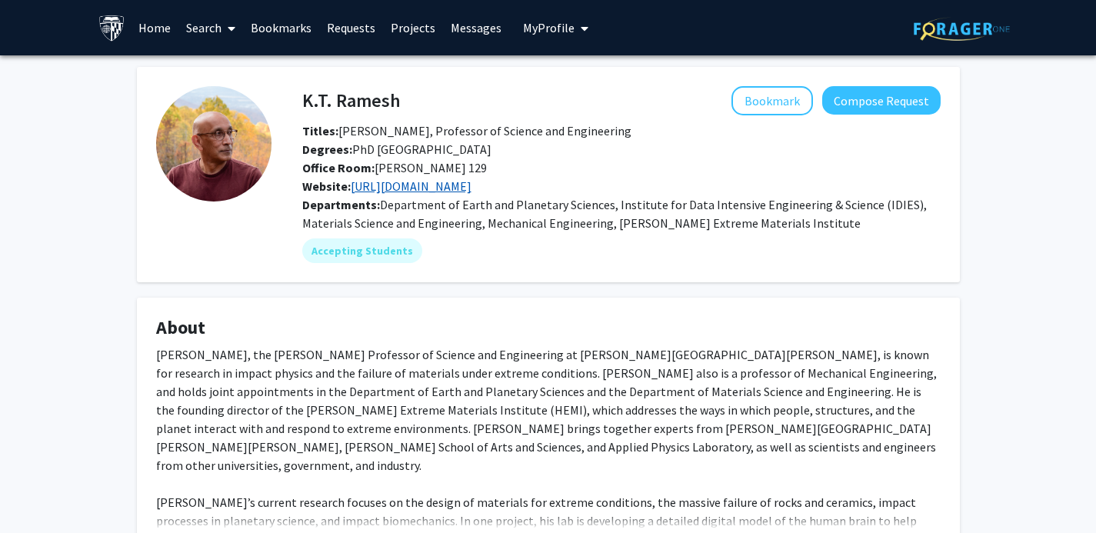
click at [435, 184] on link "https://hemi.jhu.edu/rameshlab/" at bounding box center [411, 185] width 121 height 15
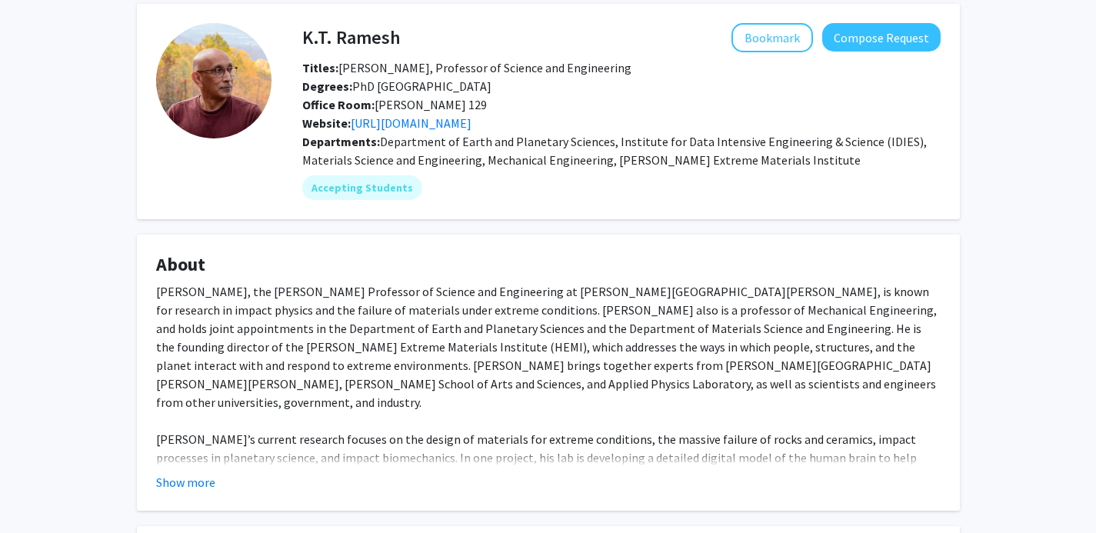
scroll to position [67, 0]
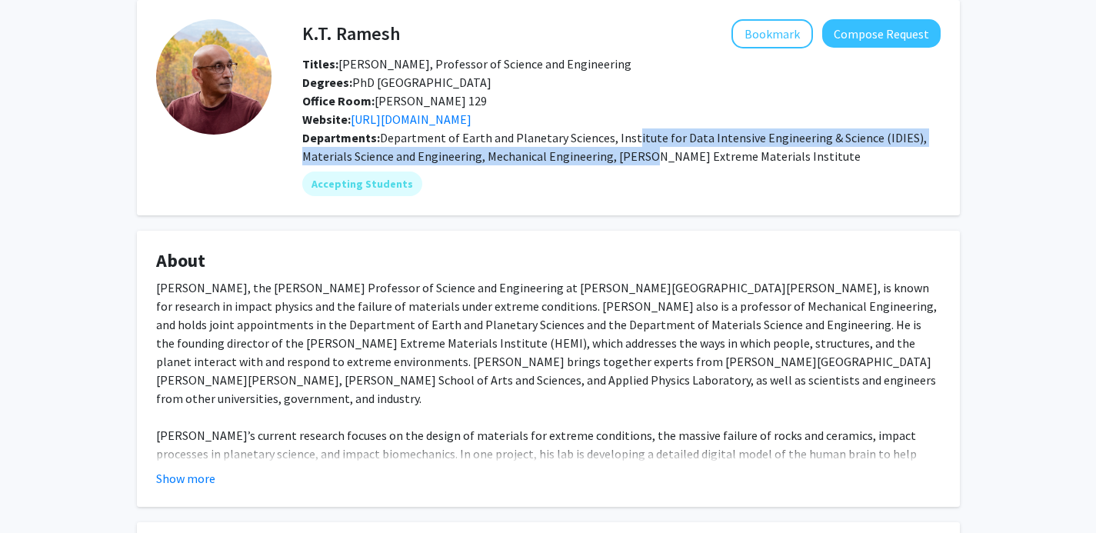
drag, startPoint x: 626, startPoint y: 144, endPoint x: 645, endPoint y: 150, distance: 19.5
click at [645, 150] on span "Department of Earth and Planetary Sciences, Institute for Data Intensive Engine…" at bounding box center [614, 147] width 625 height 34
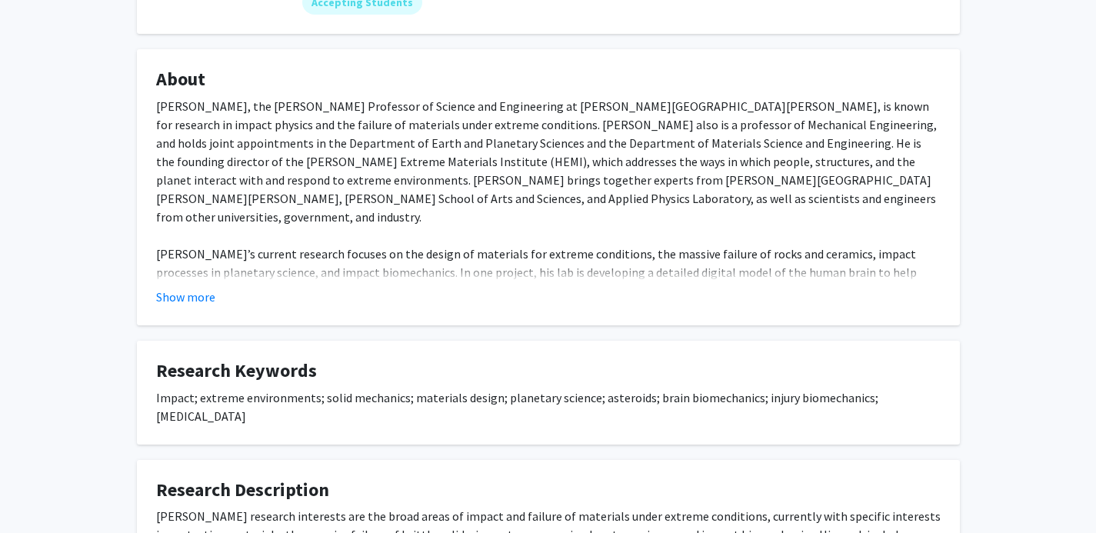
scroll to position [251, 0]
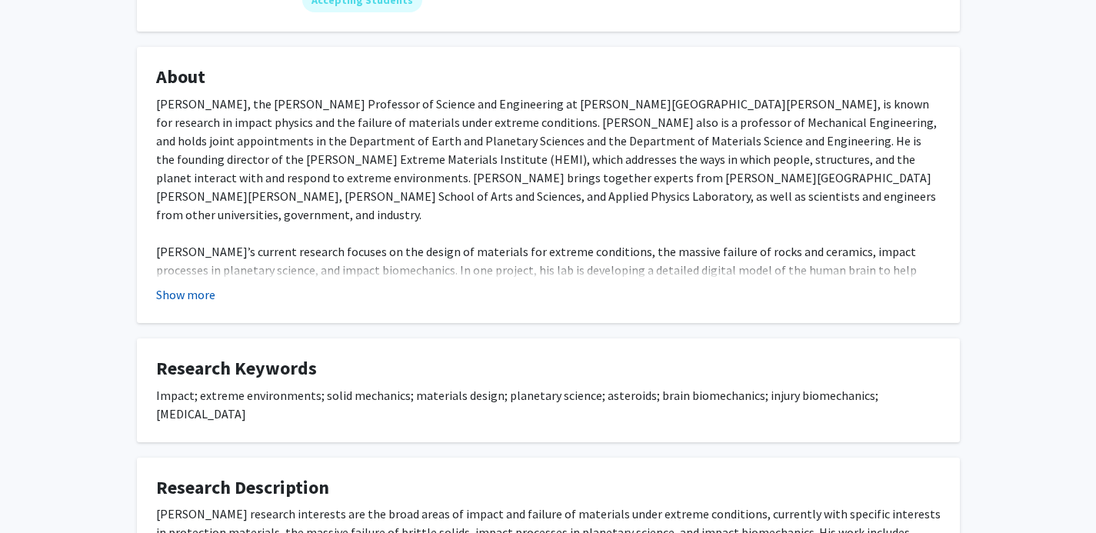
click at [194, 296] on button "Show more" at bounding box center [185, 294] width 59 height 18
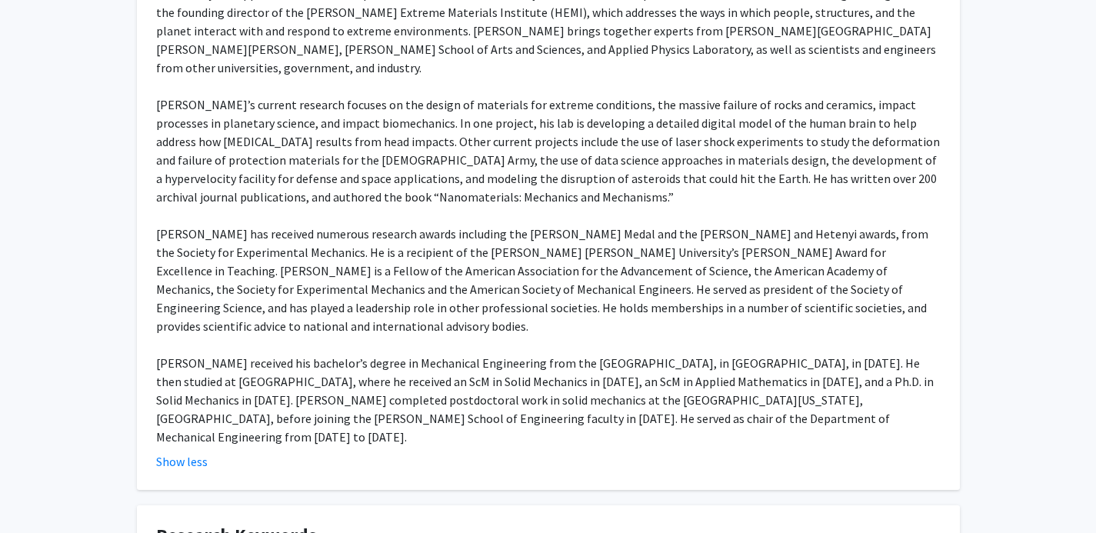
scroll to position [0, 0]
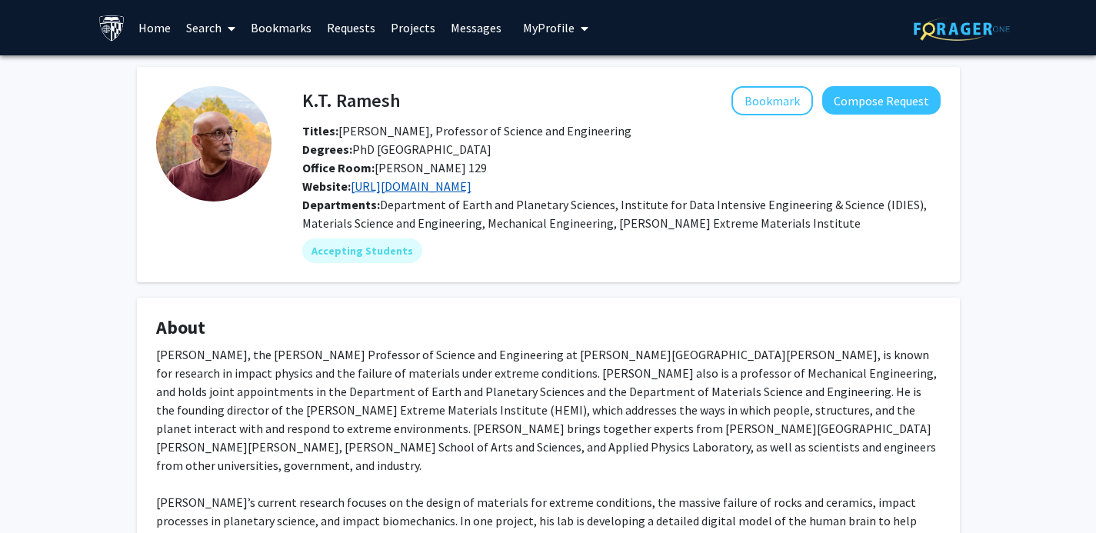
click at [472, 188] on link "https://hemi.jhu.edu/rameshlab/" at bounding box center [411, 185] width 121 height 15
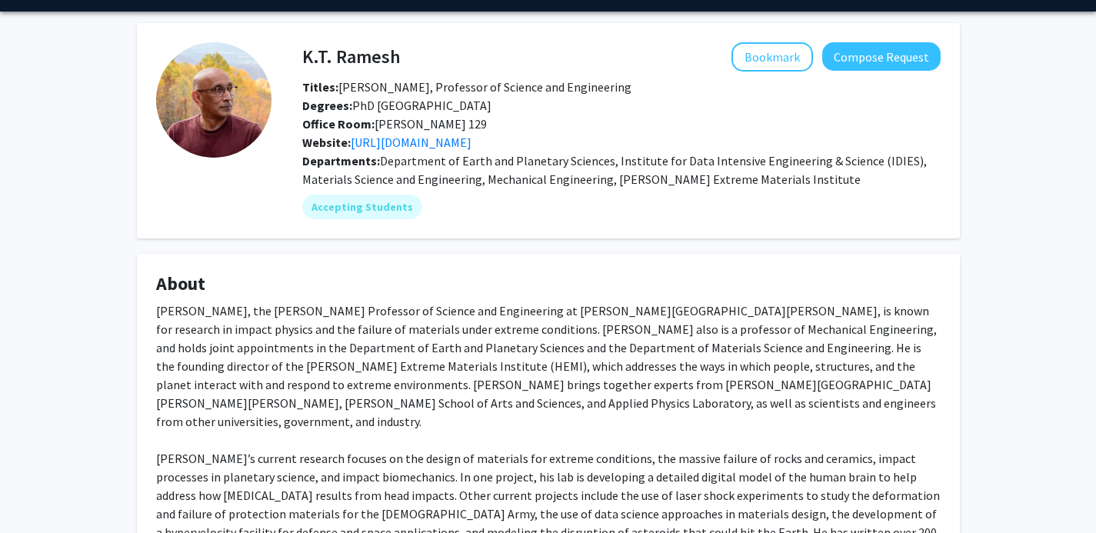
scroll to position [47, 0]
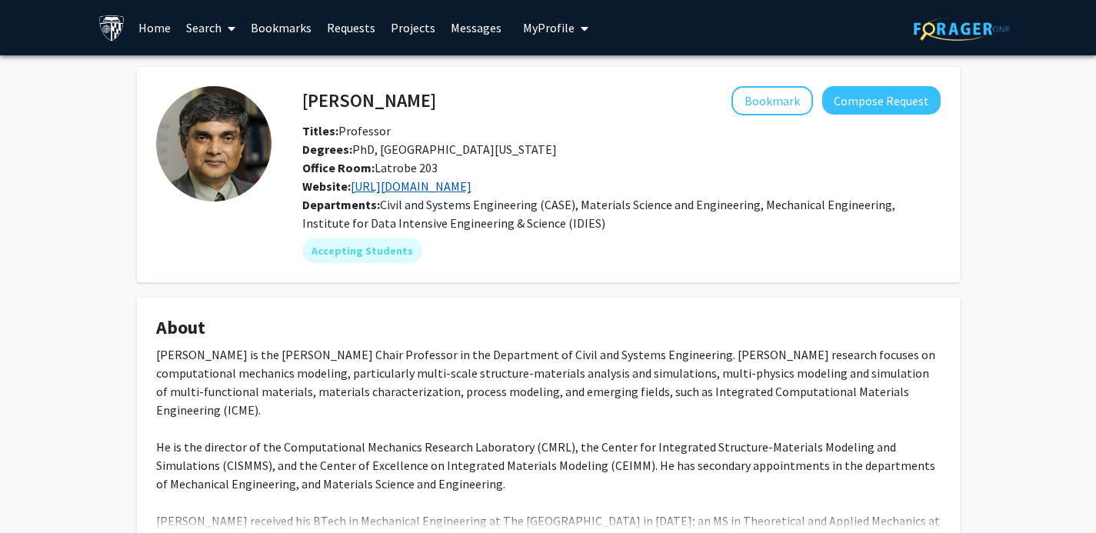
click at [422, 191] on link "https://cmrl.jhu.edu/" at bounding box center [411, 185] width 121 height 15
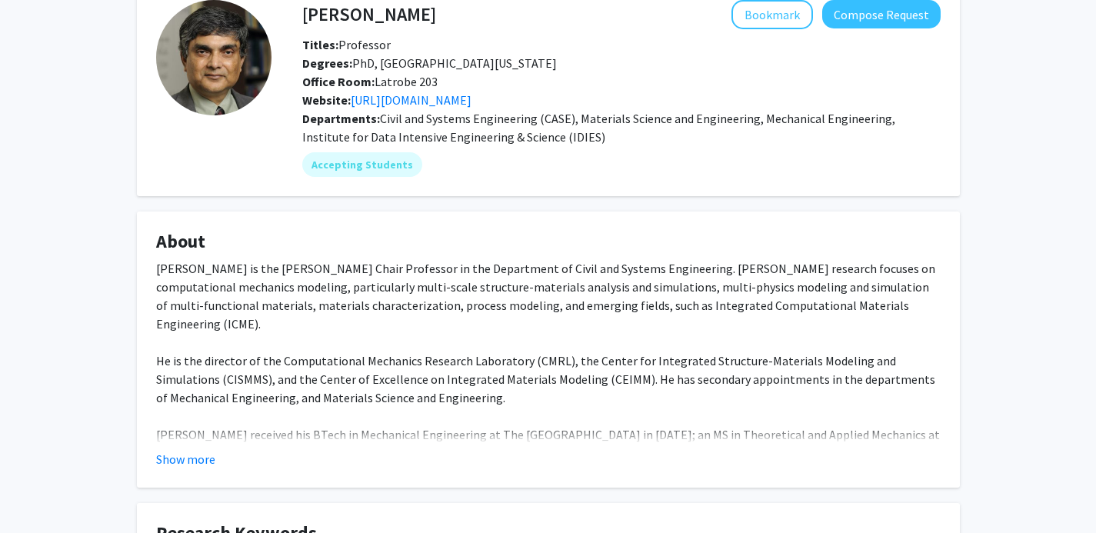
scroll to position [95, 0]
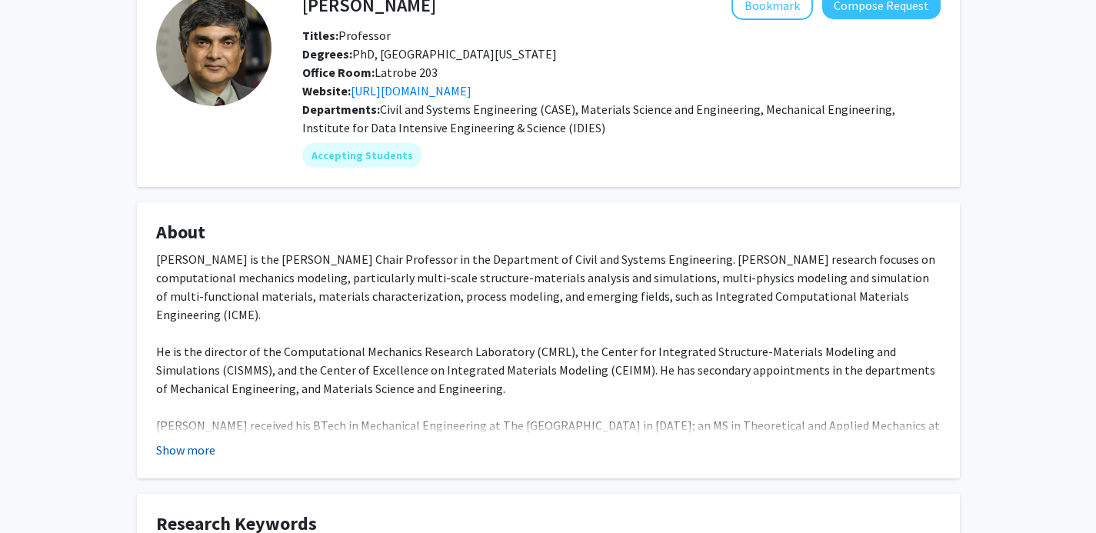
click at [185, 449] on button "Show more" at bounding box center [185, 450] width 59 height 18
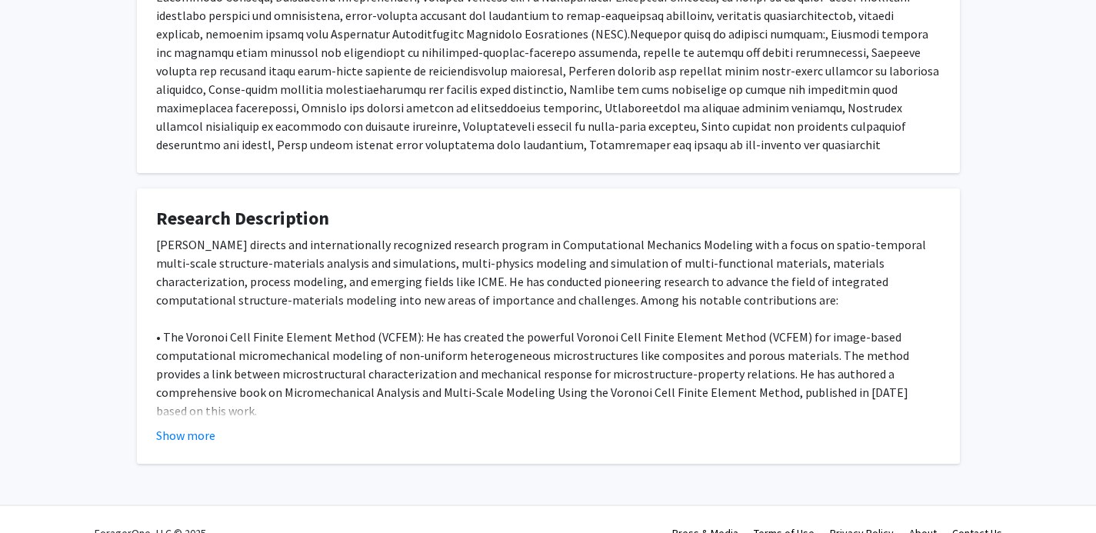
scroll to position [765, 0]
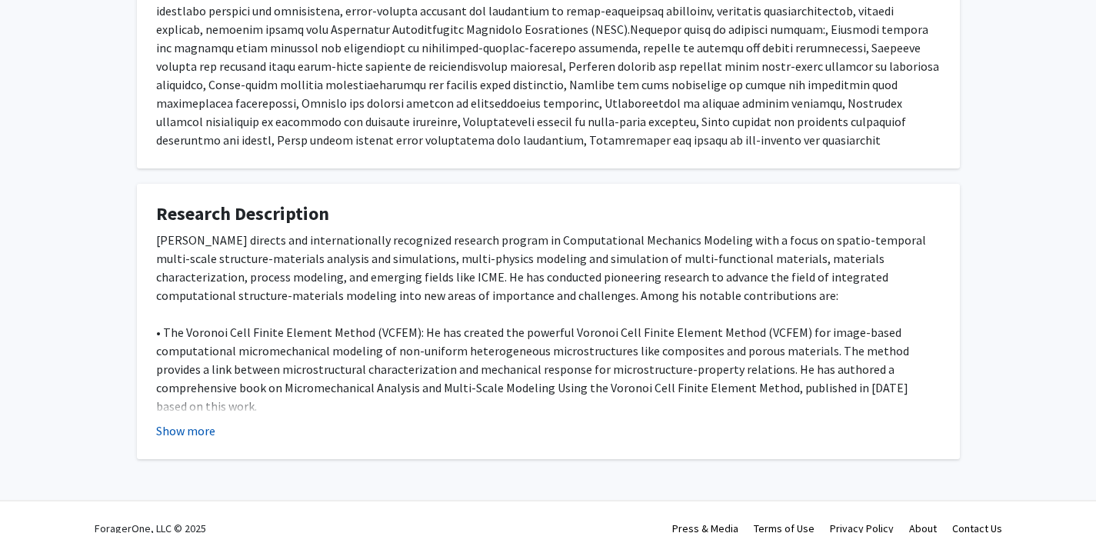
click at [205, 422] on button "Show more" at bounding box center [185, 431] width 59 height 18
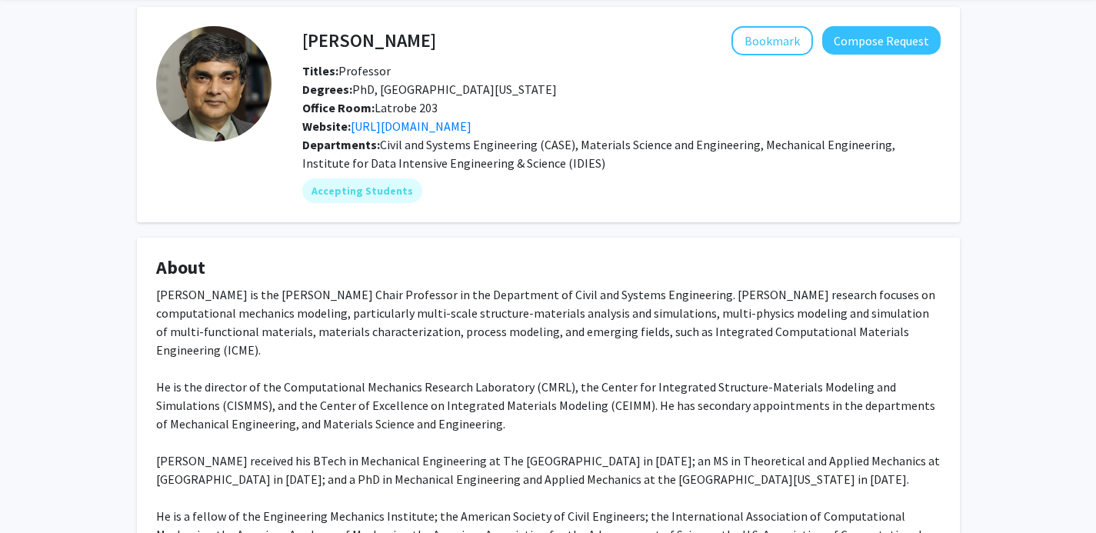
scroll to position [68, 0]
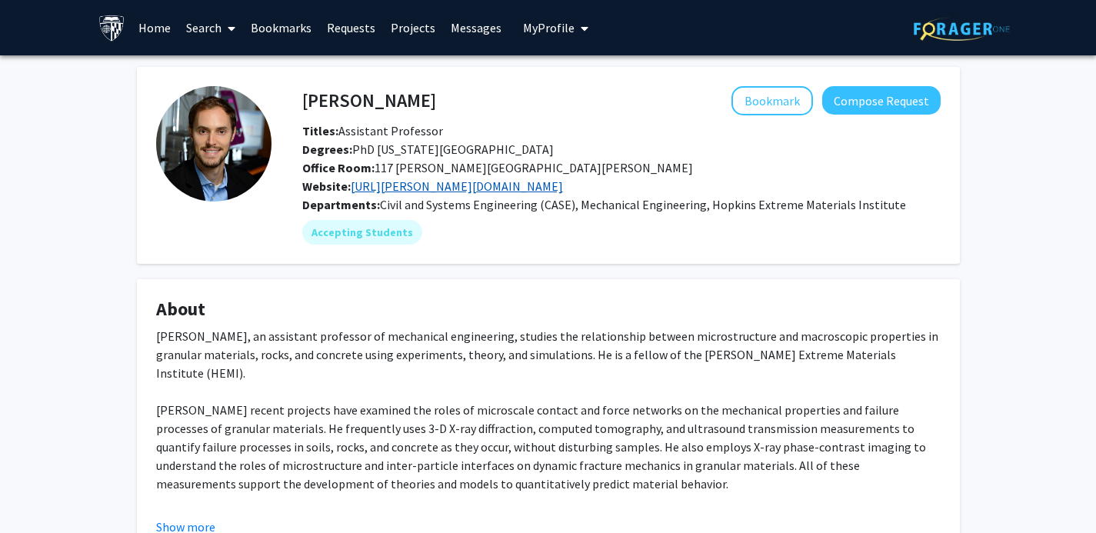
click at [409, 191] on link "[URL][PERSON_NAME][DOMAIN_NAME]" at bounding box center [457, 185] width 212 height 15
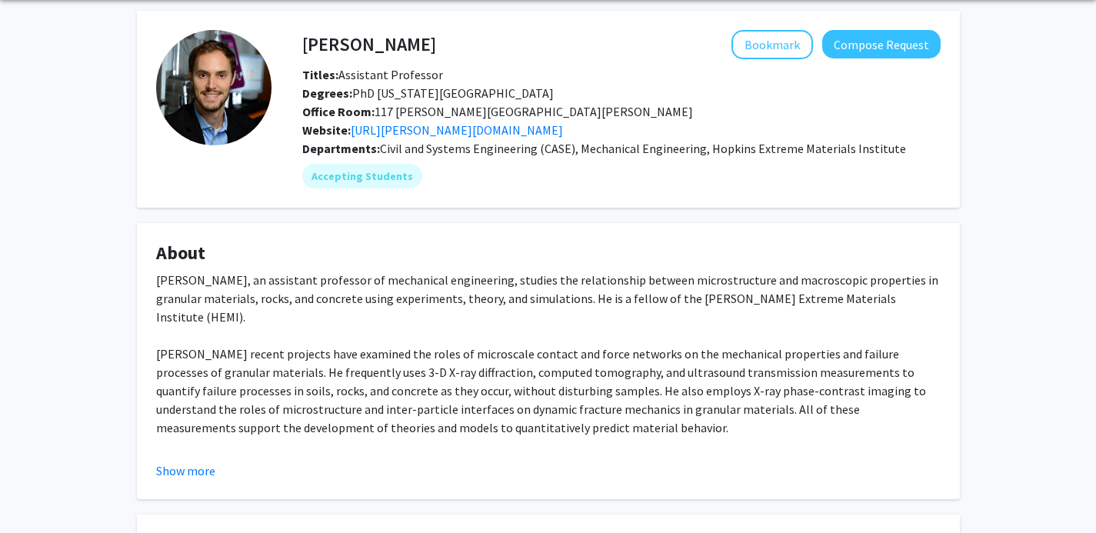
scroll to position [58, 0]
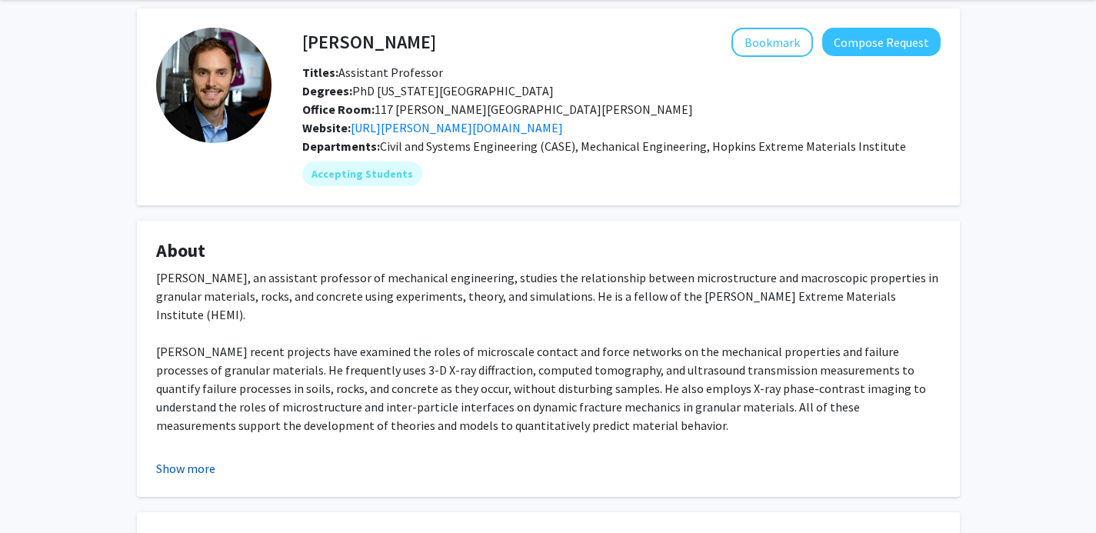
click at [176, 471] on button "Show more" at bounding box center [185, 468] width 59 height 18
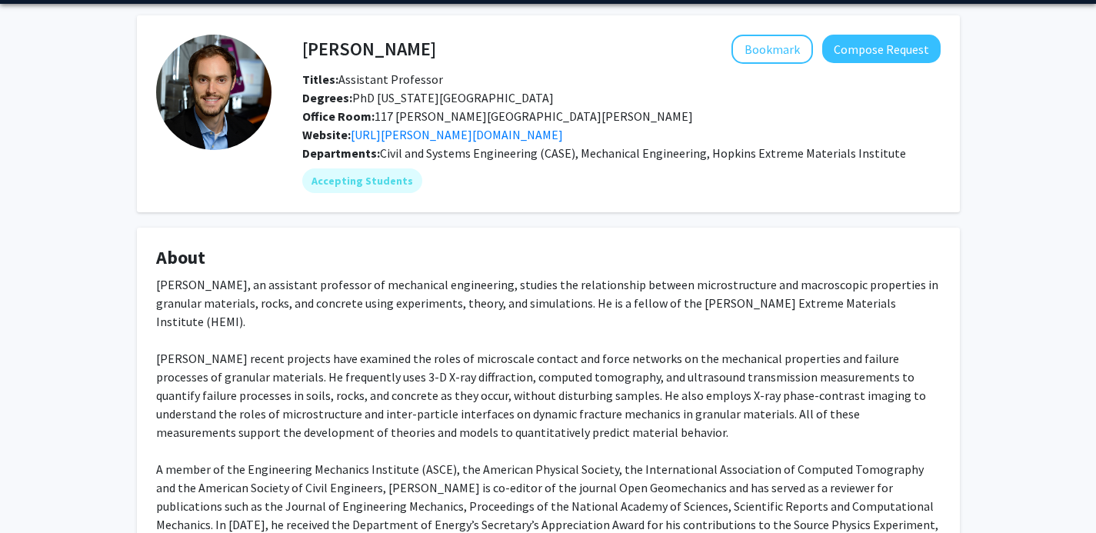
scroll to position [0, 0]
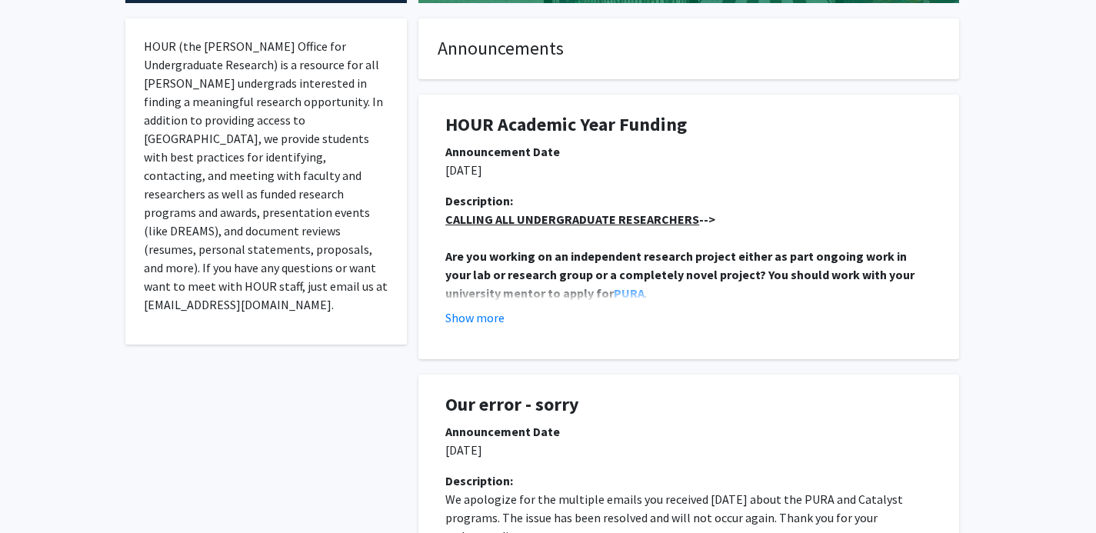
scroll to position [287, 0]
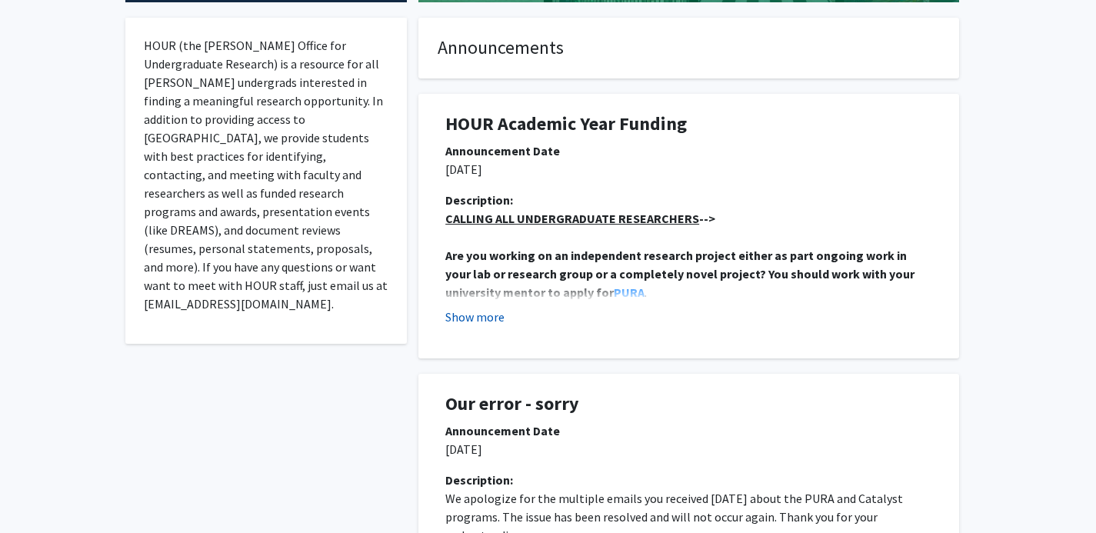
click at [486, 318] on button "Show more" at bounding box center [474, 317] width 59 height 18
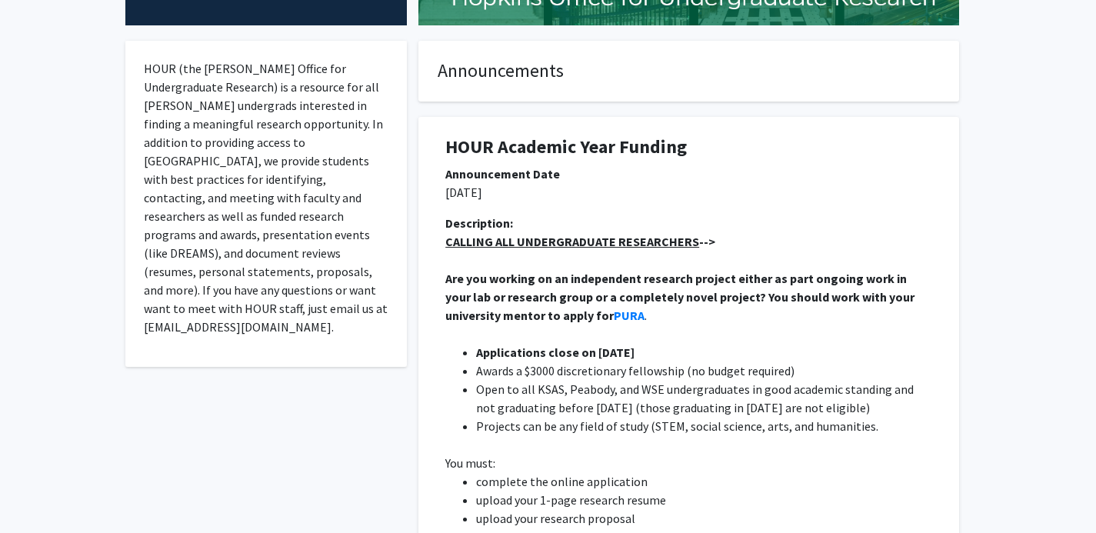
scroll to position [479, 0]
